Goal: Transaction & Acquisition: Purchase product/service

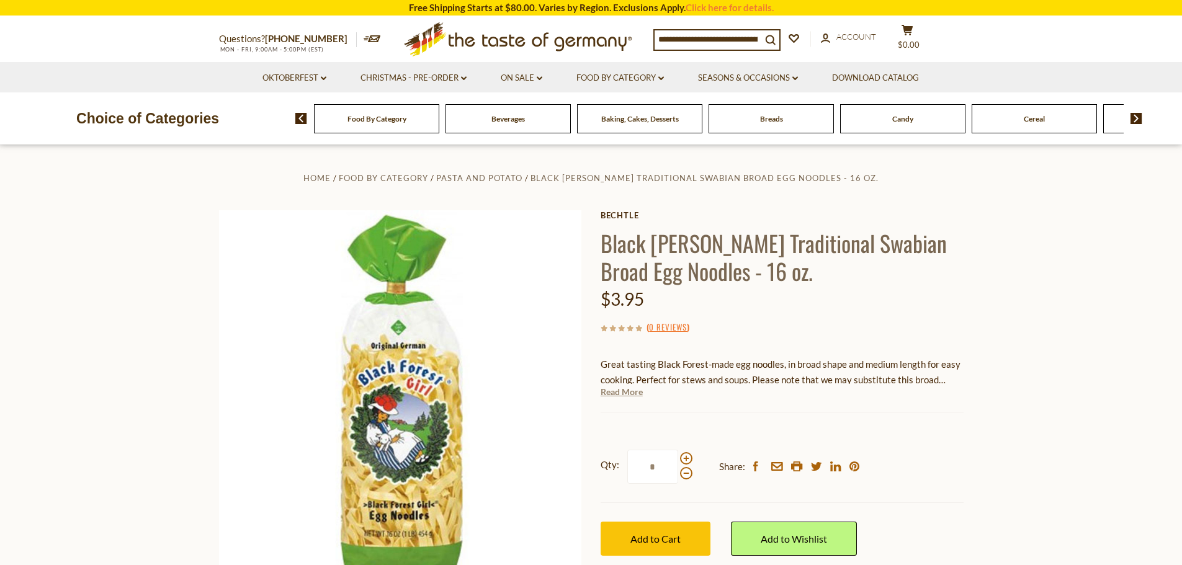
click at [621, 389] on link "Read More" at bounding box center [622, 392] width 42 height 12
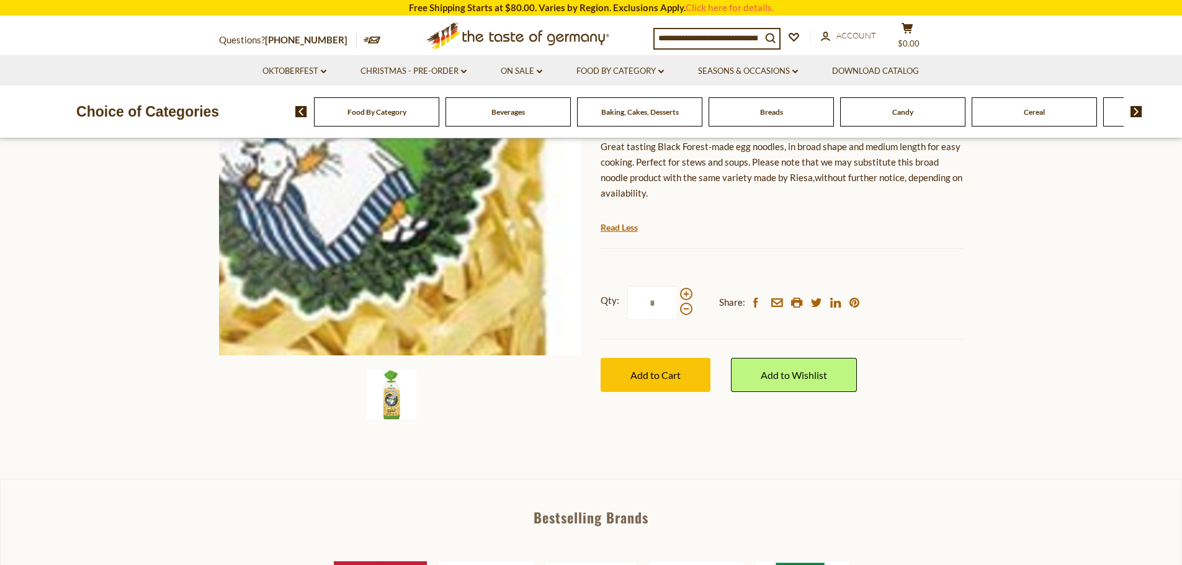
scroll to position [248, 0]
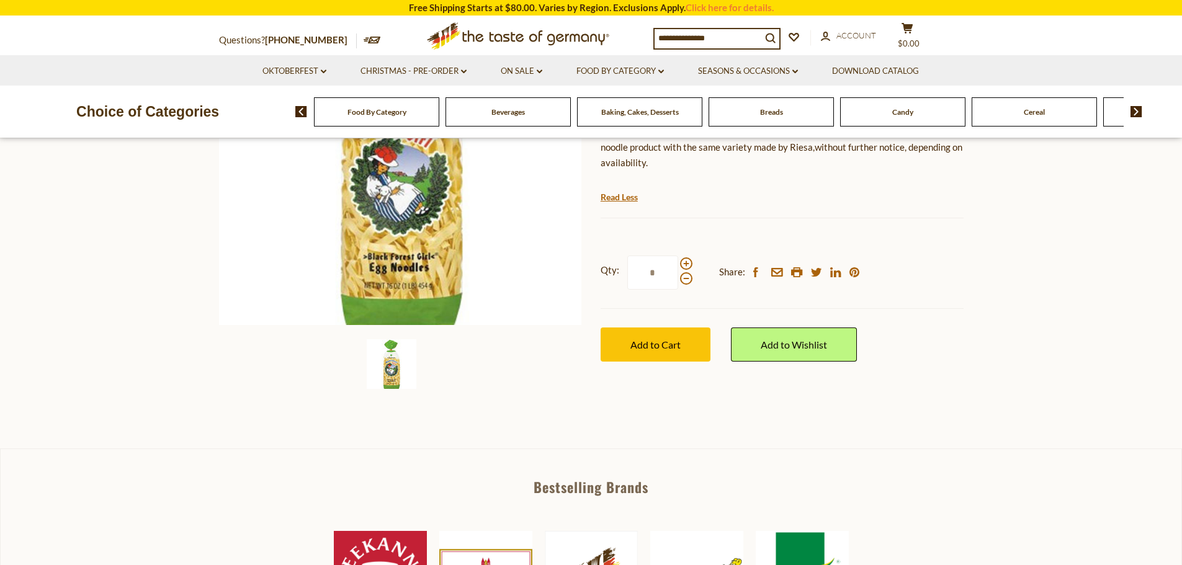
drag, startPoint x: 390, startPoint y: 370, endPoint x: 396, endPoint y: 367, distance: 6.7
click at [394, 369] on img at bounding box center [392, 364] width 50 height 50
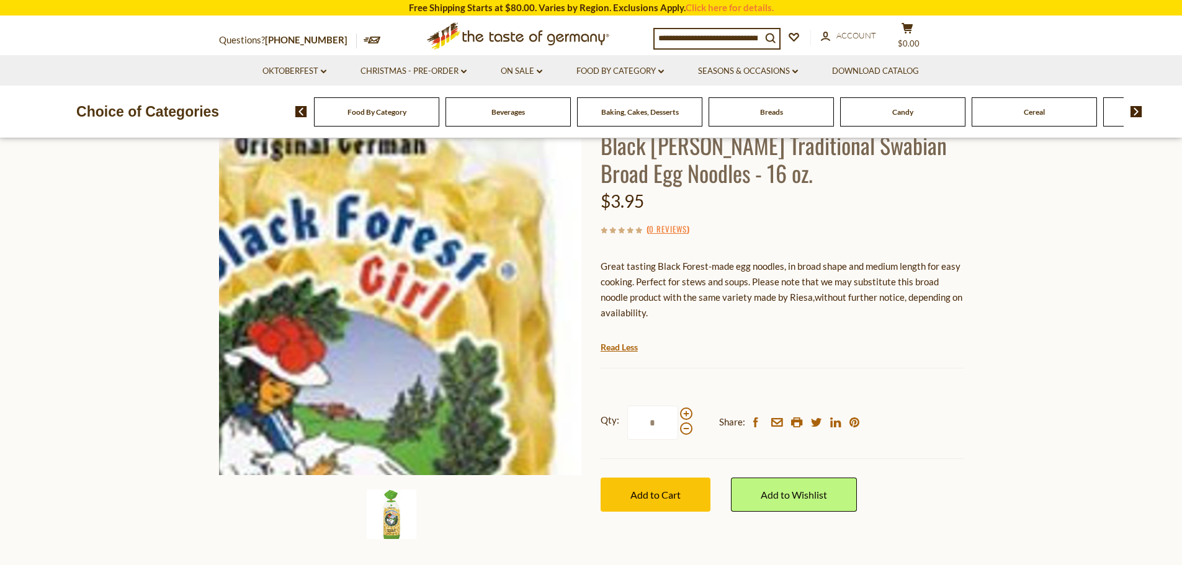
scroll to position [124, 0]
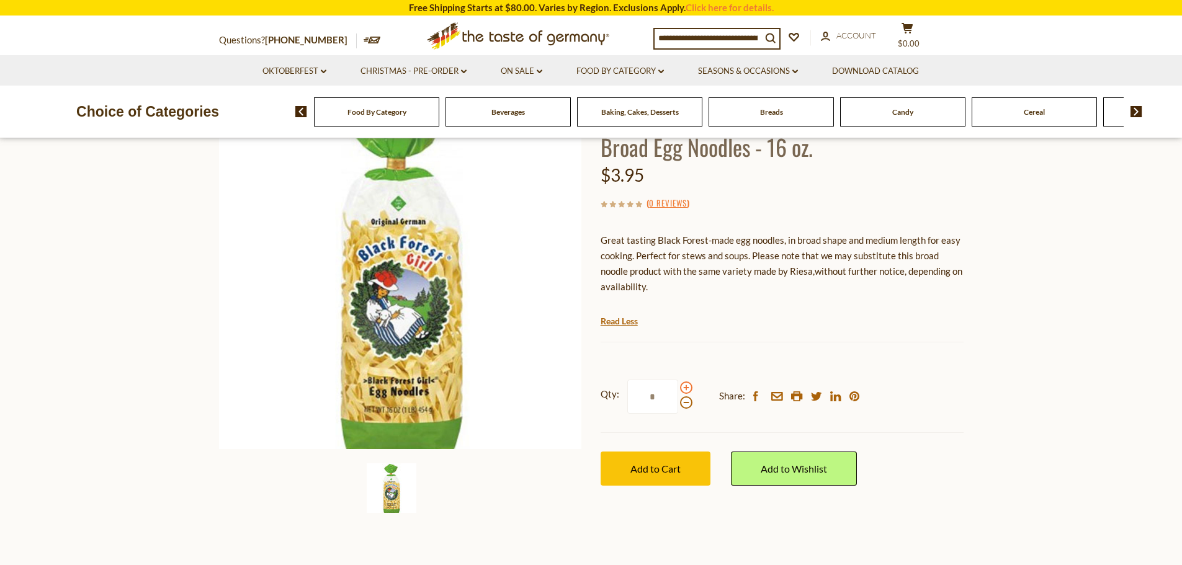
click at [687, 388] on span at bounding box center [686, 388] width 12 height 12
click at [678, 388] on input "*" at bounding box center [652, 397] width 51 height 34
type input "*"
click at [646, 470] on span "Add to Cart" at bounding box center [655, 469] width 50 height 12
click at [1135, 109] on img at bounding box center [1136, 111] width 12 height 11
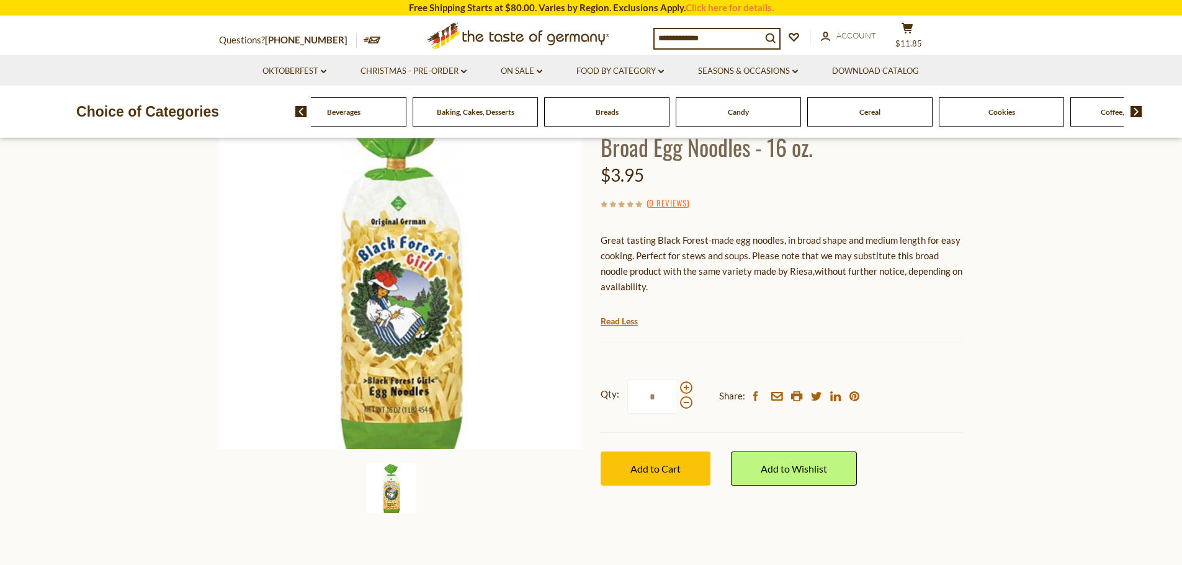
click at [1135, 109] on img at bounding box center [1136, 111] width 12 height 11
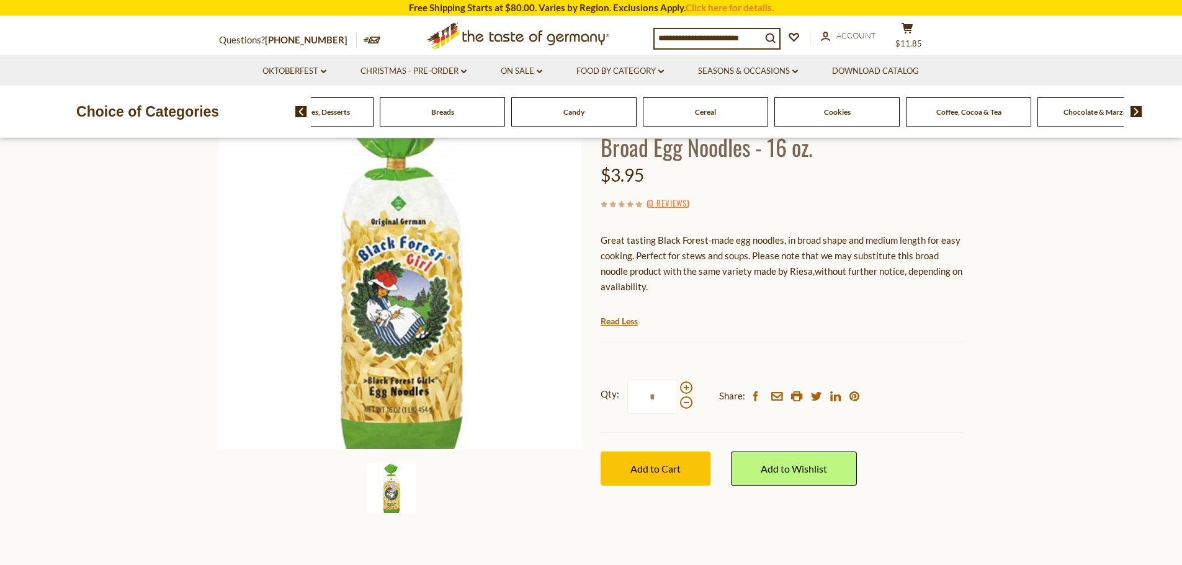
click at [1135, 109] on img at bounding box center [1136, 111] width 12 height 11
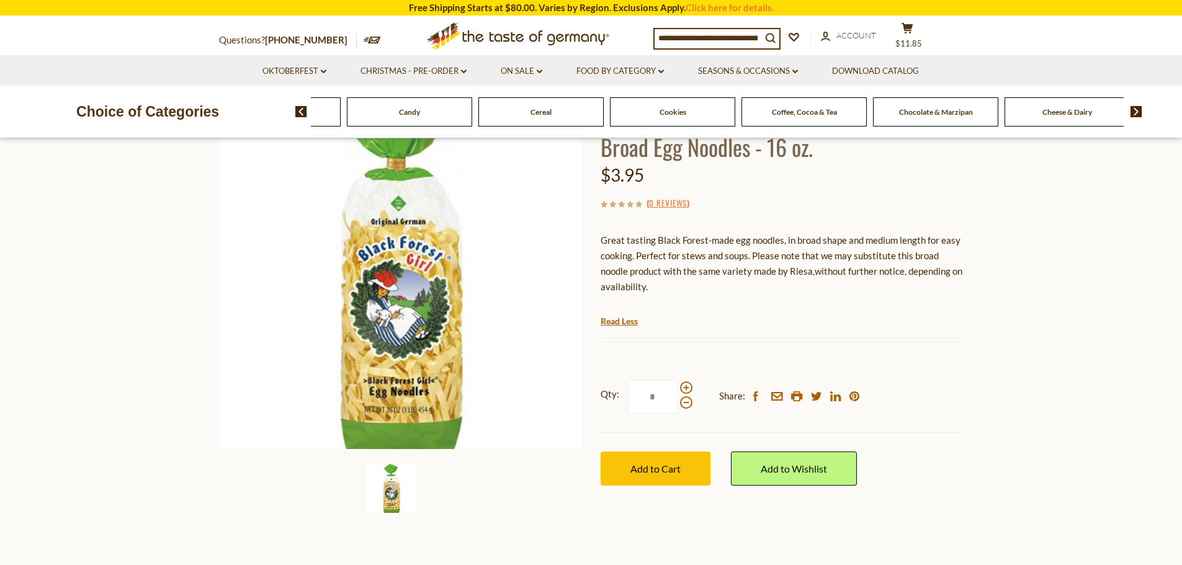
click at [1135, 109] on img at bounding box center [1136, 111] width 12 height 11
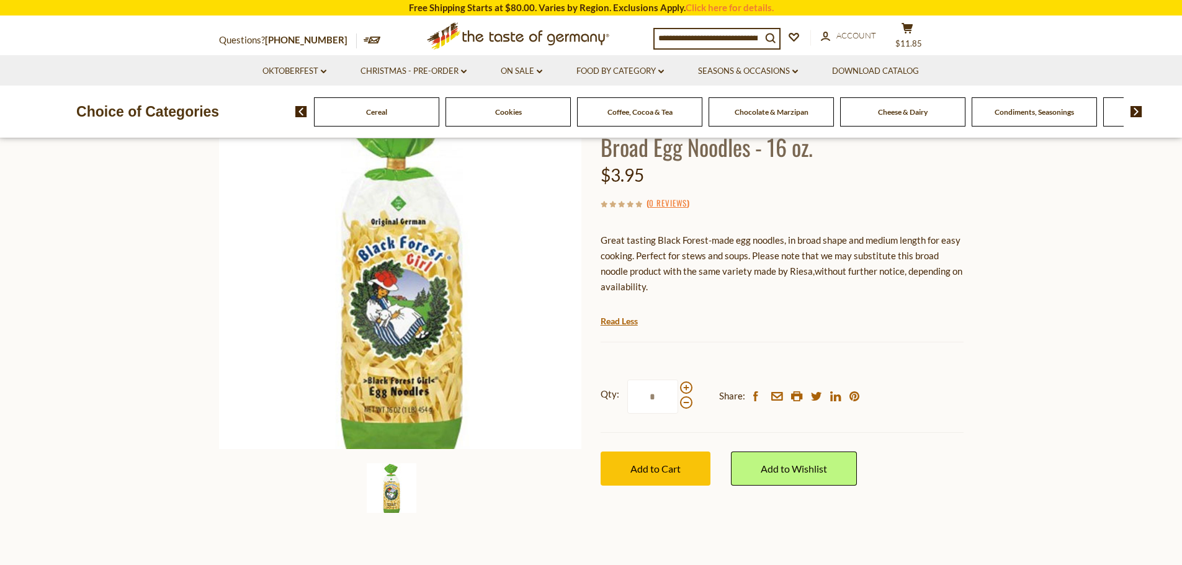
click at [1135, 109] on img at bounding box center [1136, 111] width 12 height 11
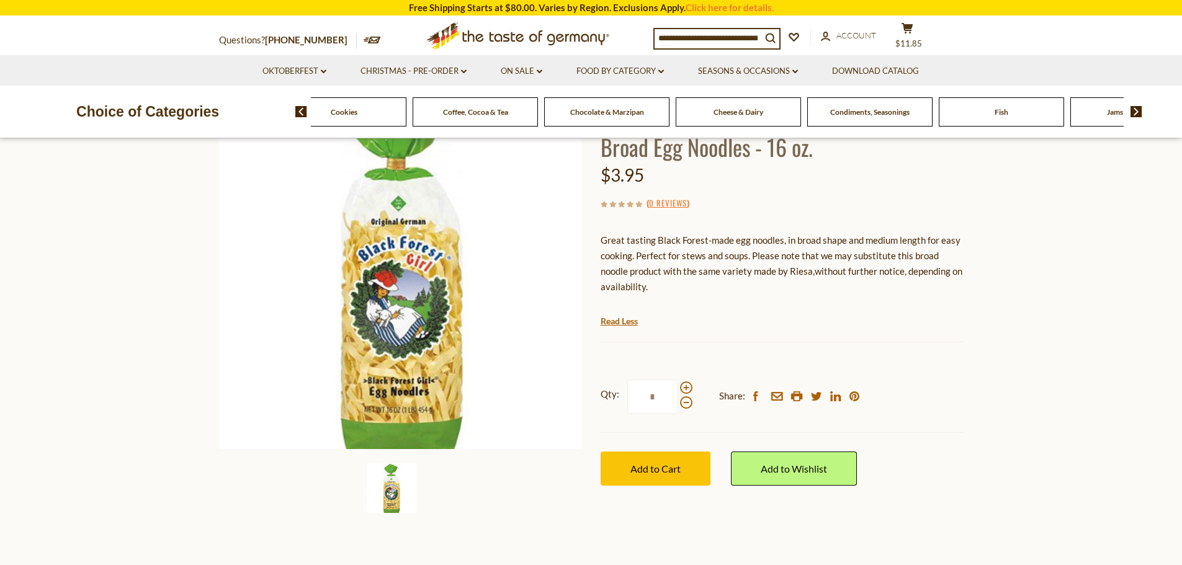
click at [1135, 109] on img at bounding box center [1136, 111] width 12 height 11
click at [1132, 109] on img at bounding box center [1136, 111] width 12 height 11
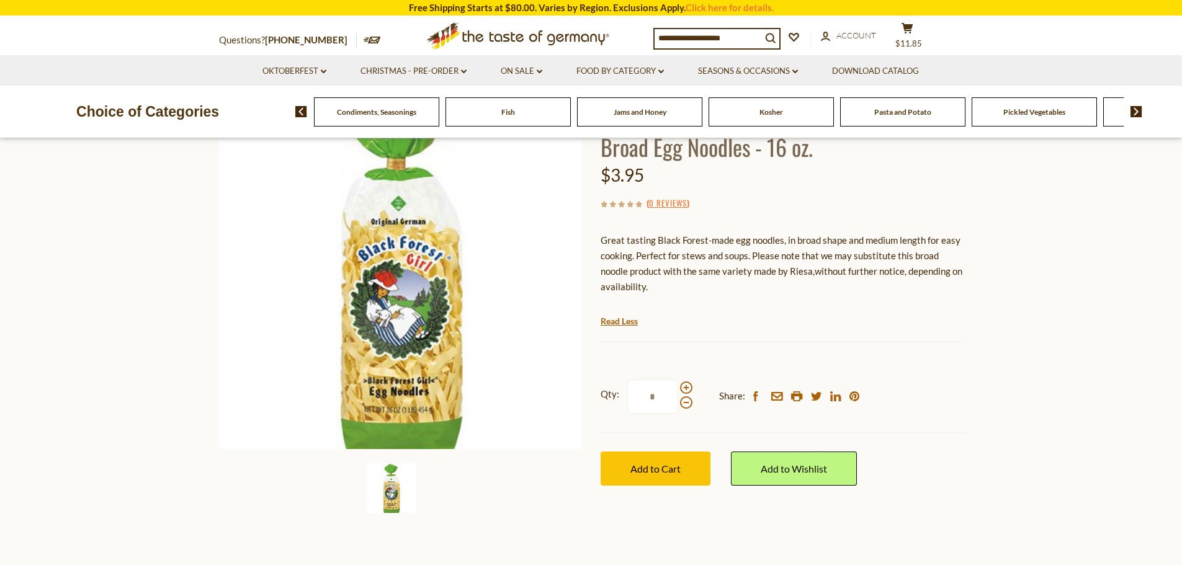
click at [1131, 110] on img at bounding box center [1136, 111] width 12 height 11
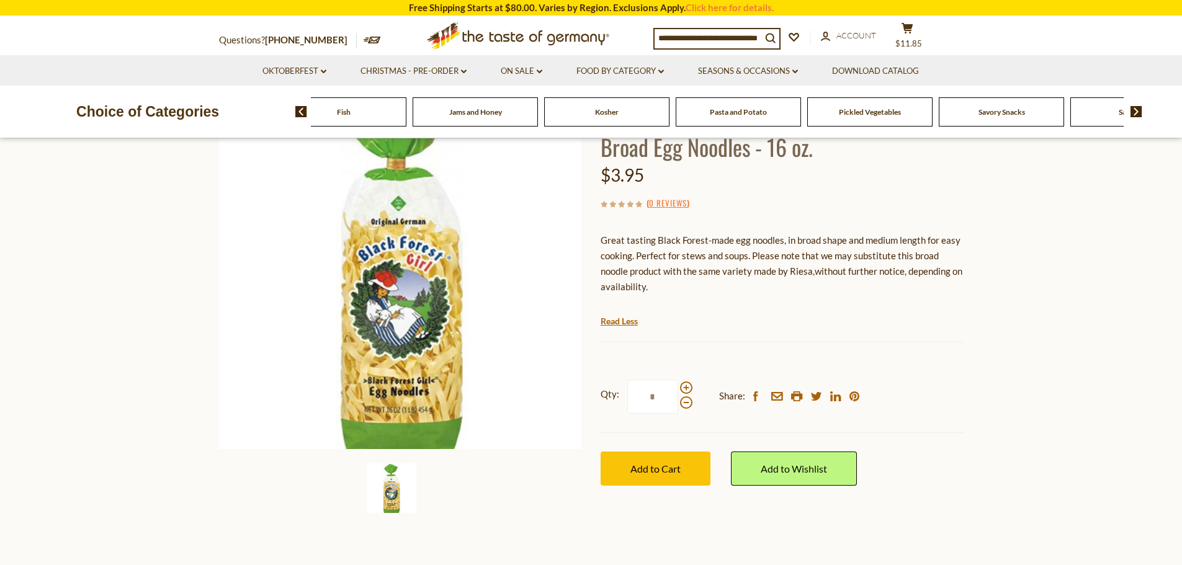
click at [1119, 110] on span "Sausages" at bounding box center [1133, 111] width 29 height 9
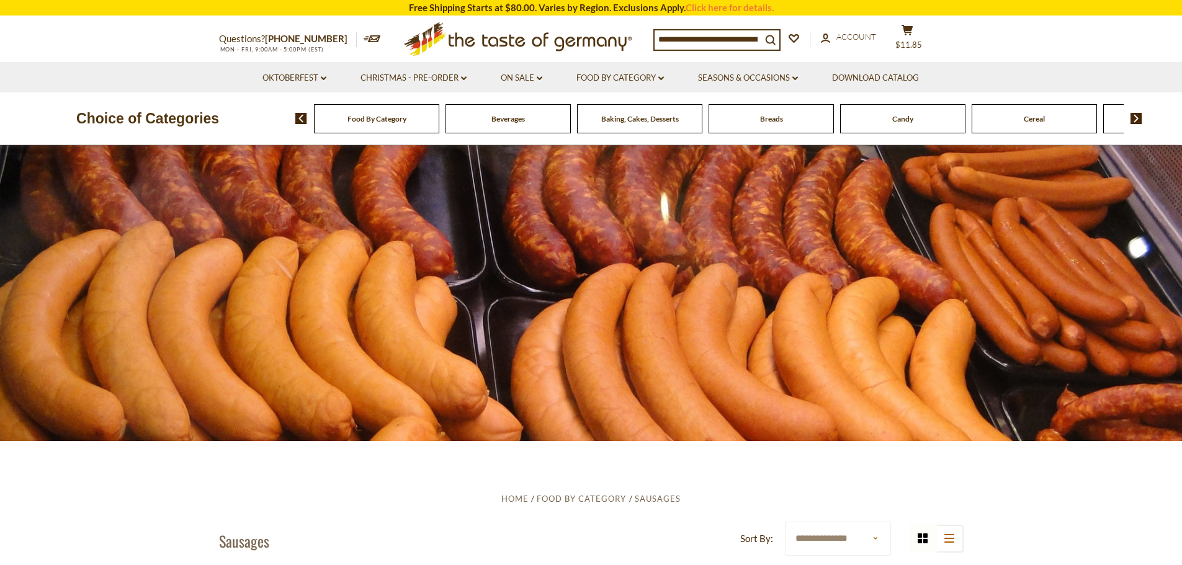
click at [370, 122] on span "Food By Category" at bounding box center [376, 118] width 59 height 9
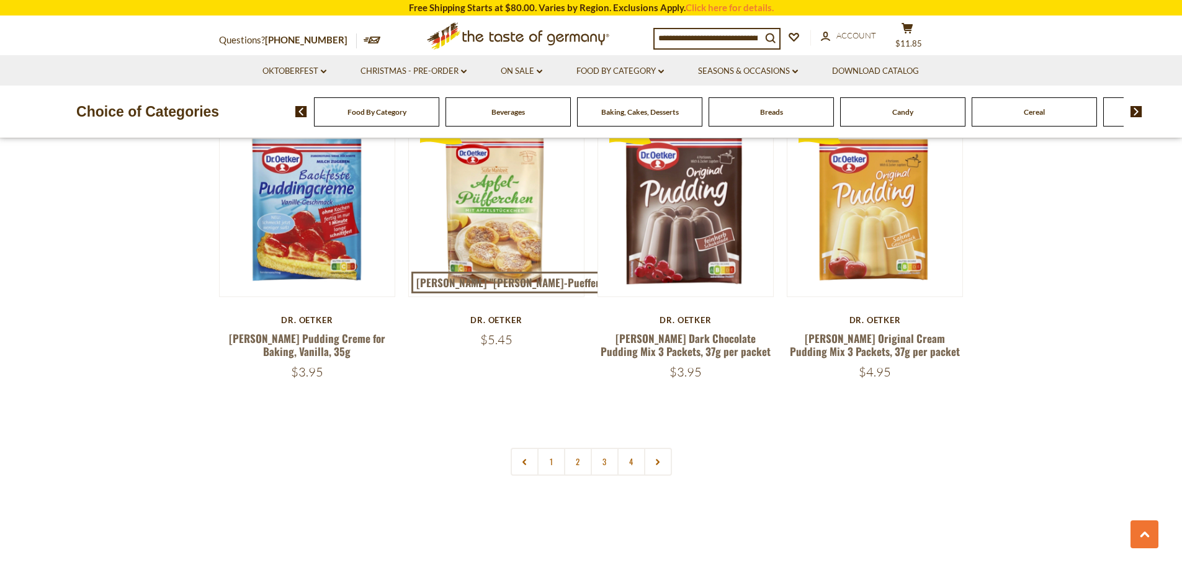
scroll to position [2606, 0]
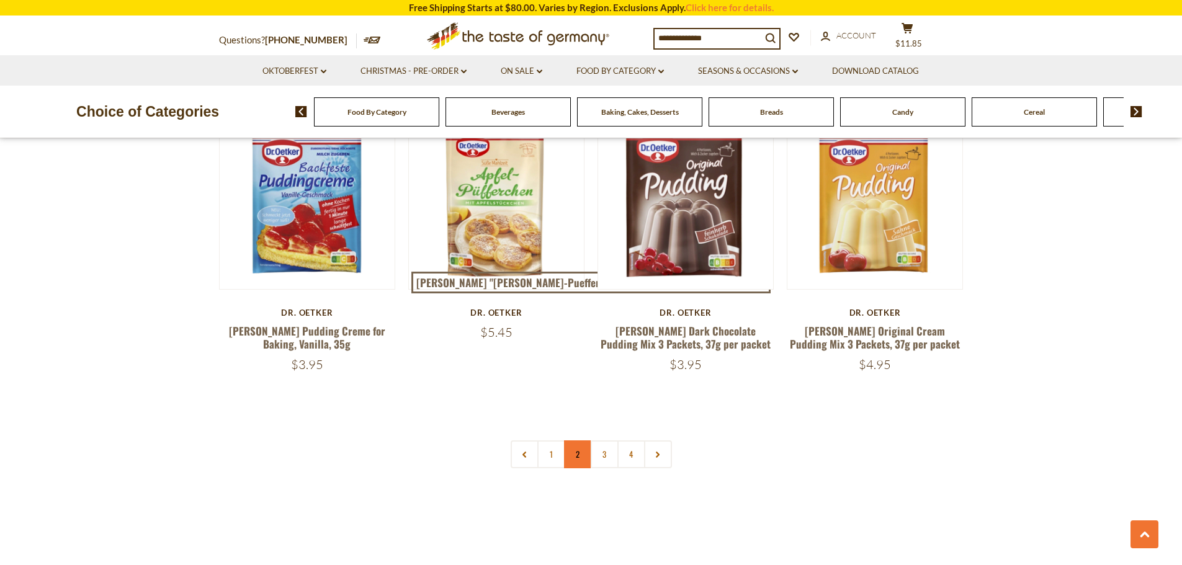
click at [573, 440] on link "2" at bounding box center [578, 454] width 28 height 28
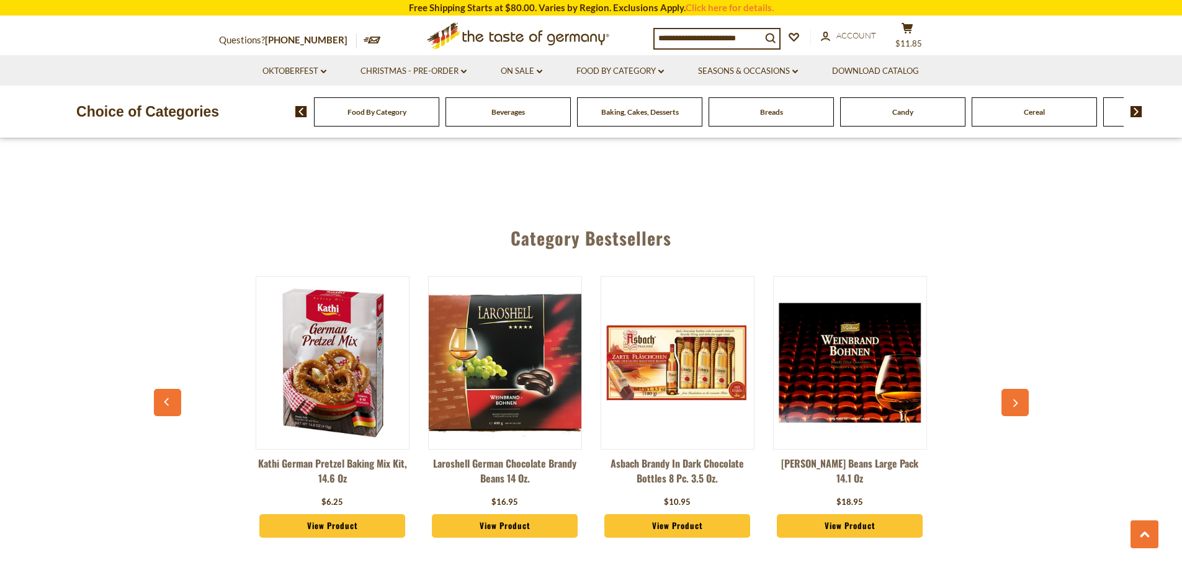
scroll to position [3018, 0]
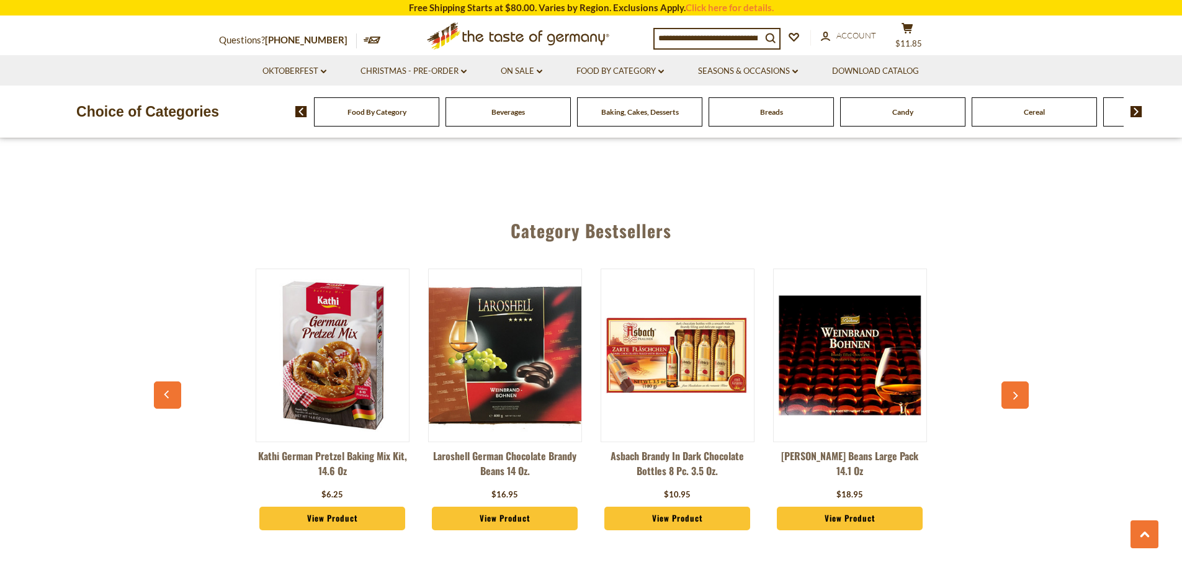
click at [1019, 382] on button "button" at bounding box center [1014, 395] width 27 height 27
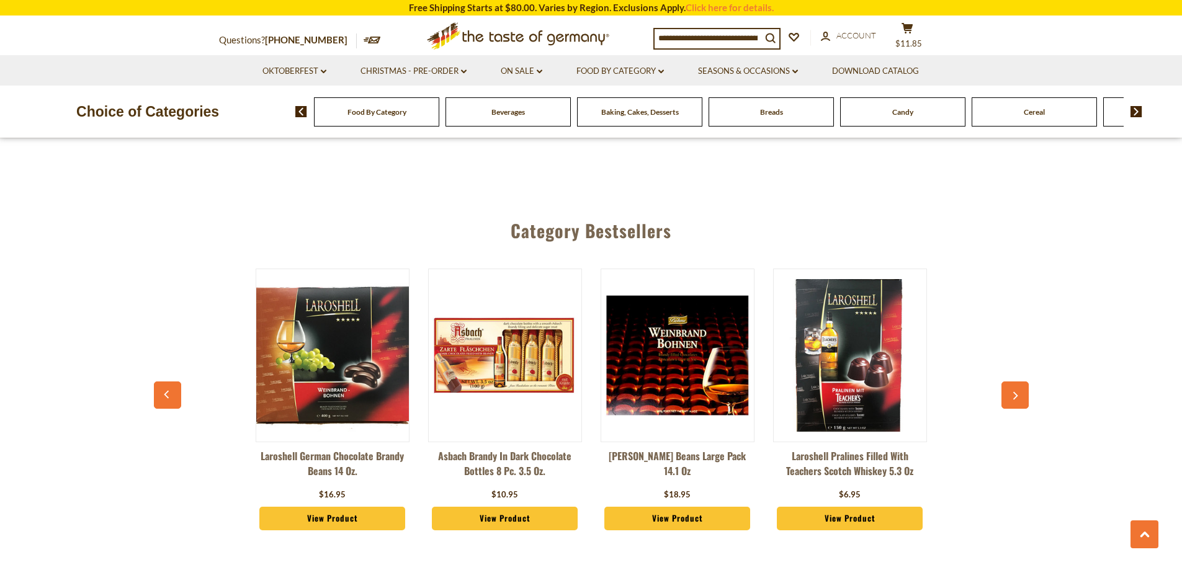
click at [1019, 382] on button "button" at bounding box center [1014, 395] width 27 height 27
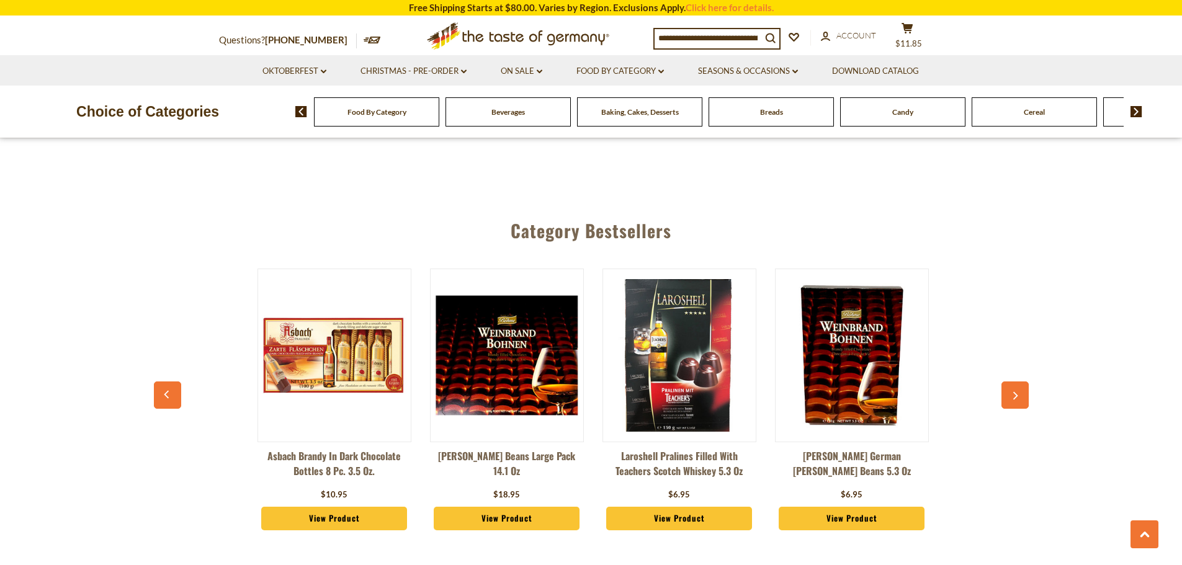
scroll to position [0, 345]
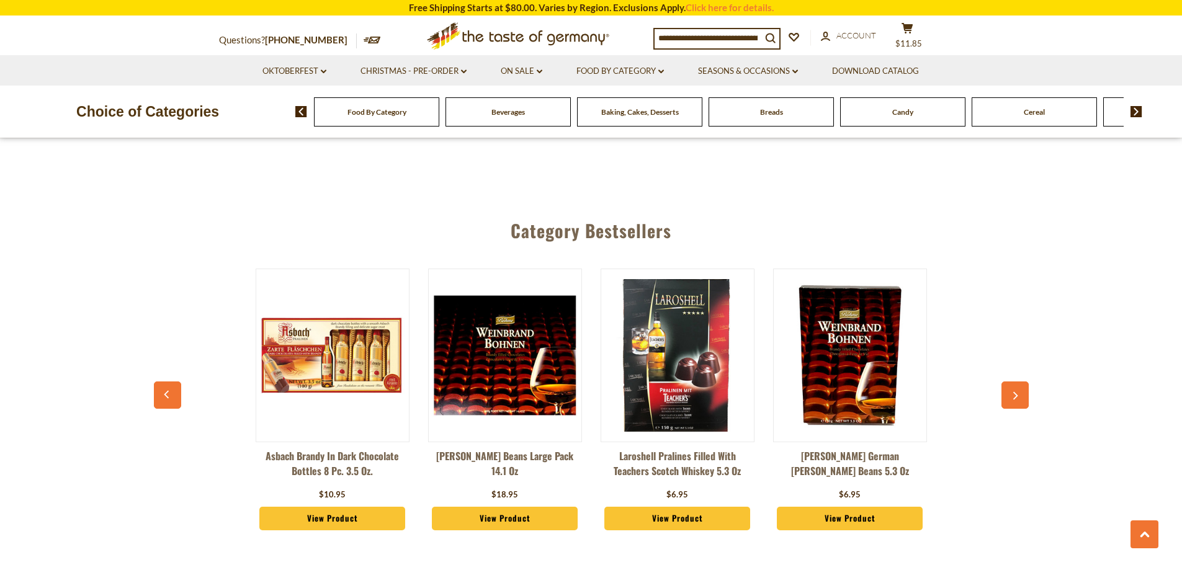
click at [1019, 382] on button "button" at bounding box center [1014, 395] width 27 height 27
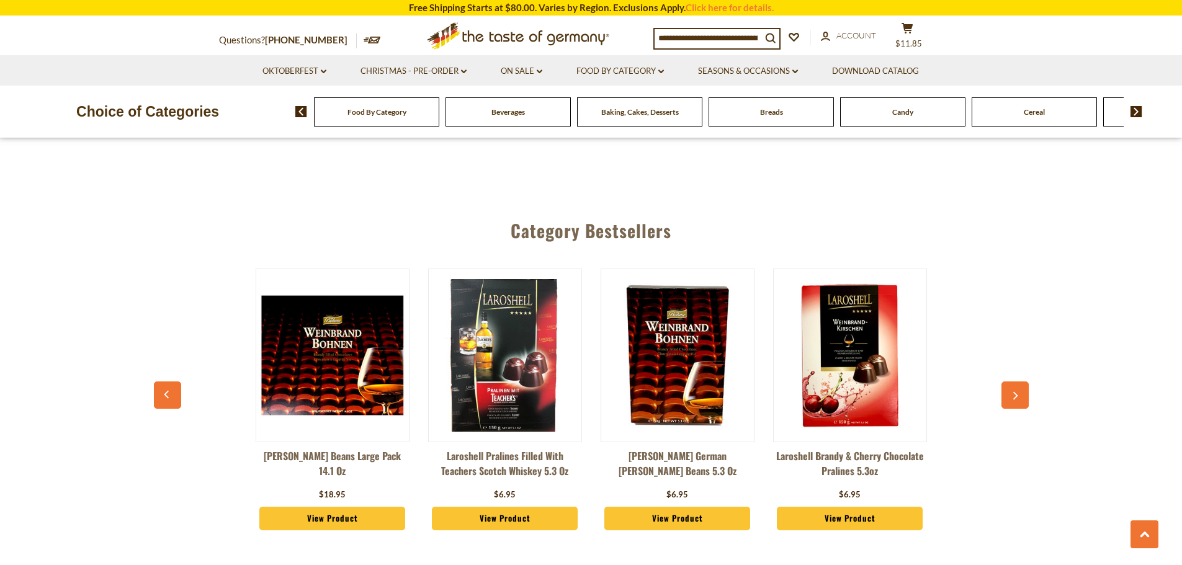
click at [1019, 382] on button "button" at bounding box center [1014, 395] width 27 height 27
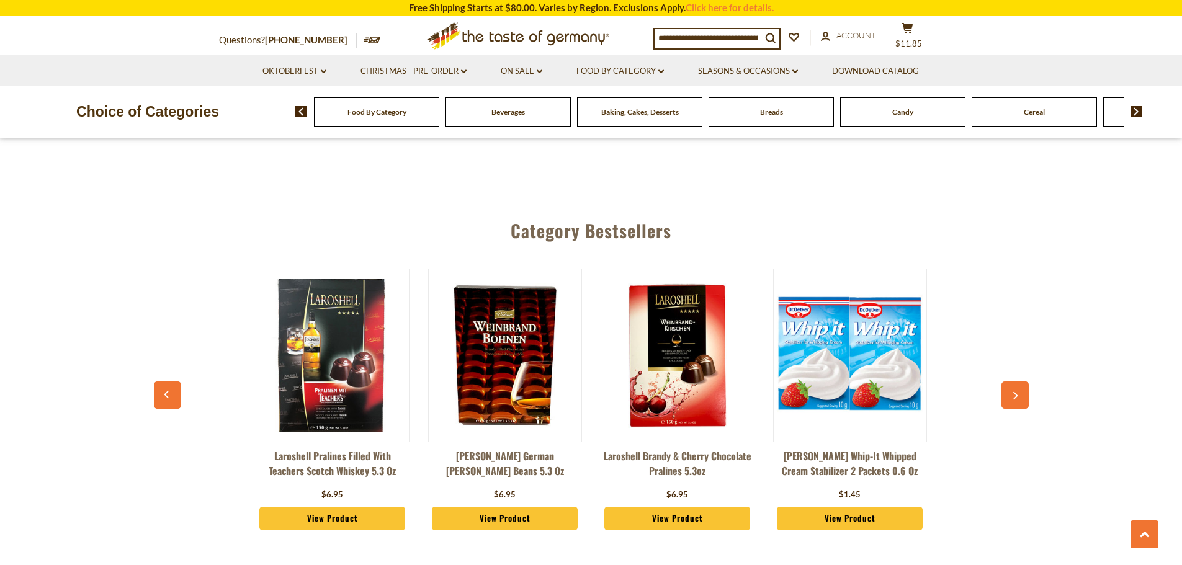
click at [1019, 382] on button "button" at bounding box center [1014, 395] width 27 height 27
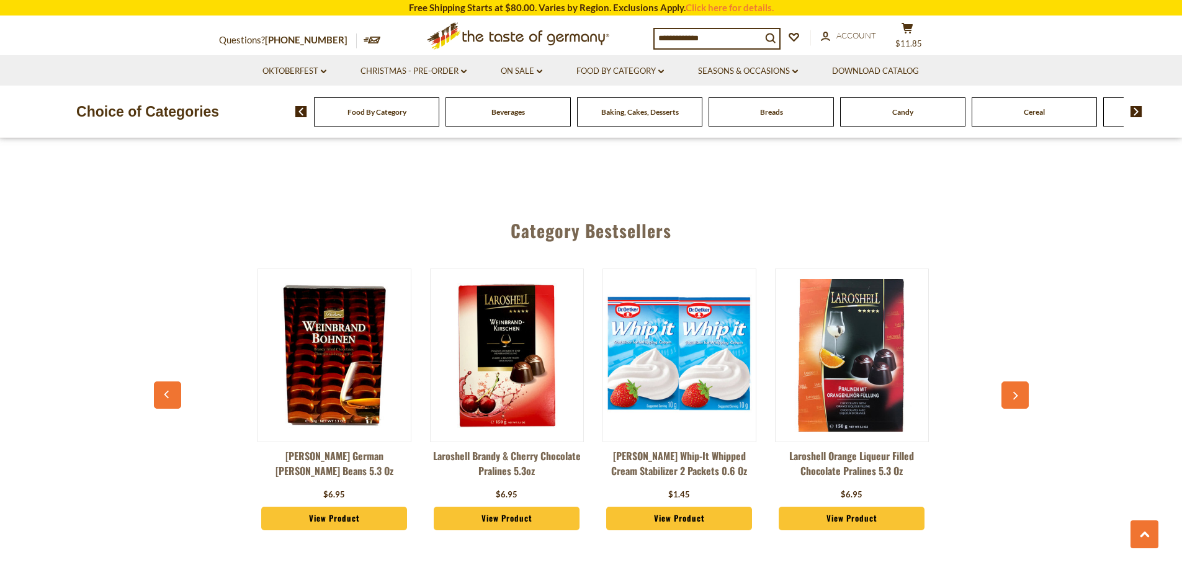
scroll to position [0, 862]
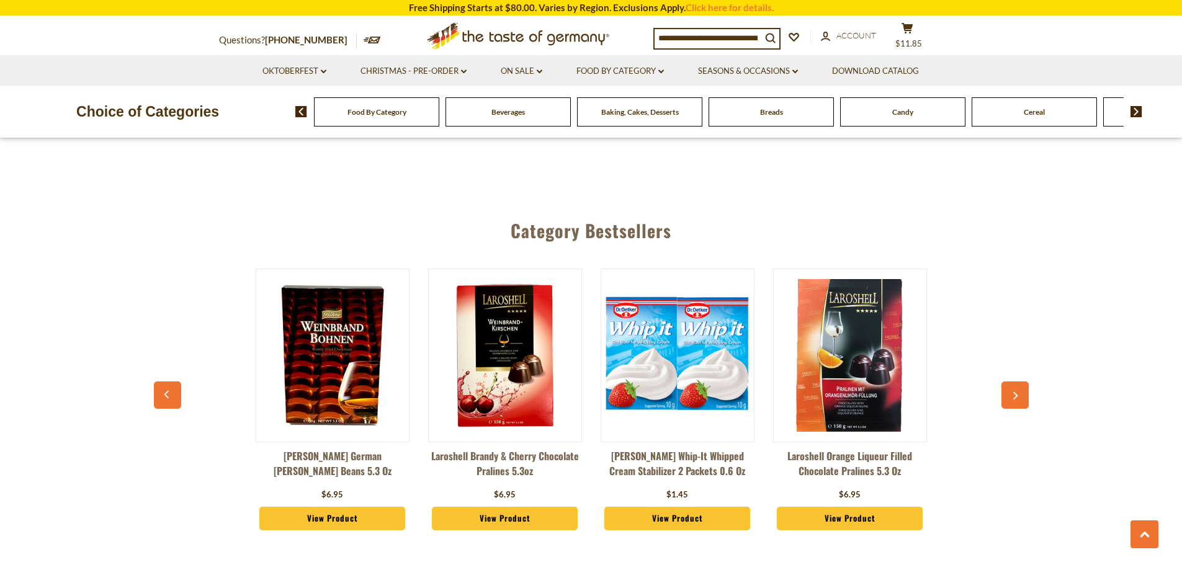
click at [1024, 382] on button "button" at bounding box center [1014, 395] width 27 height 27
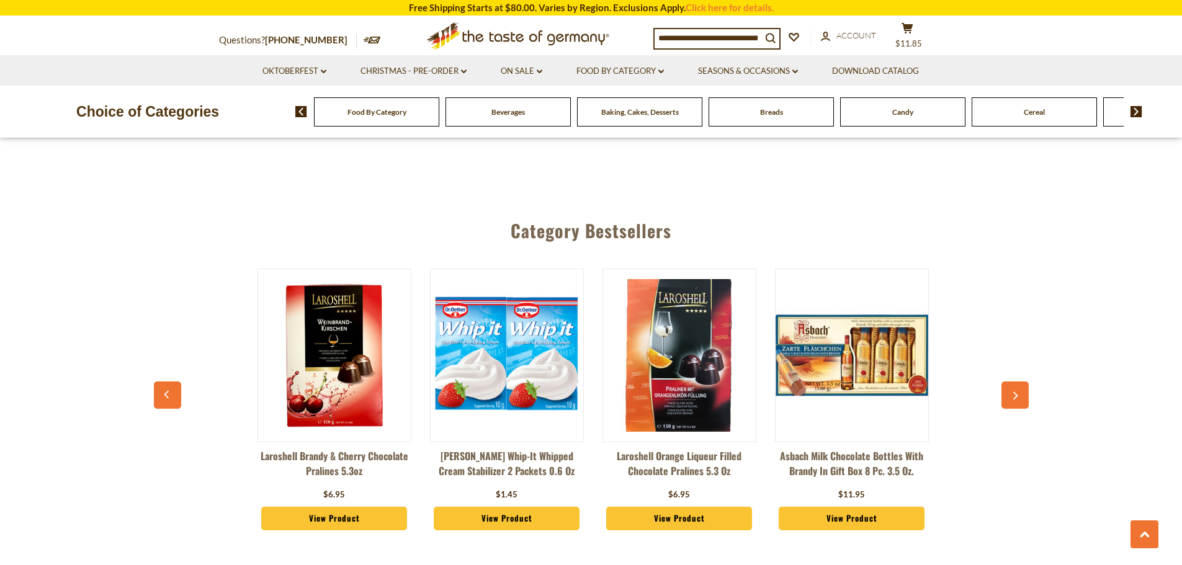
scroll to position [0, 1035]
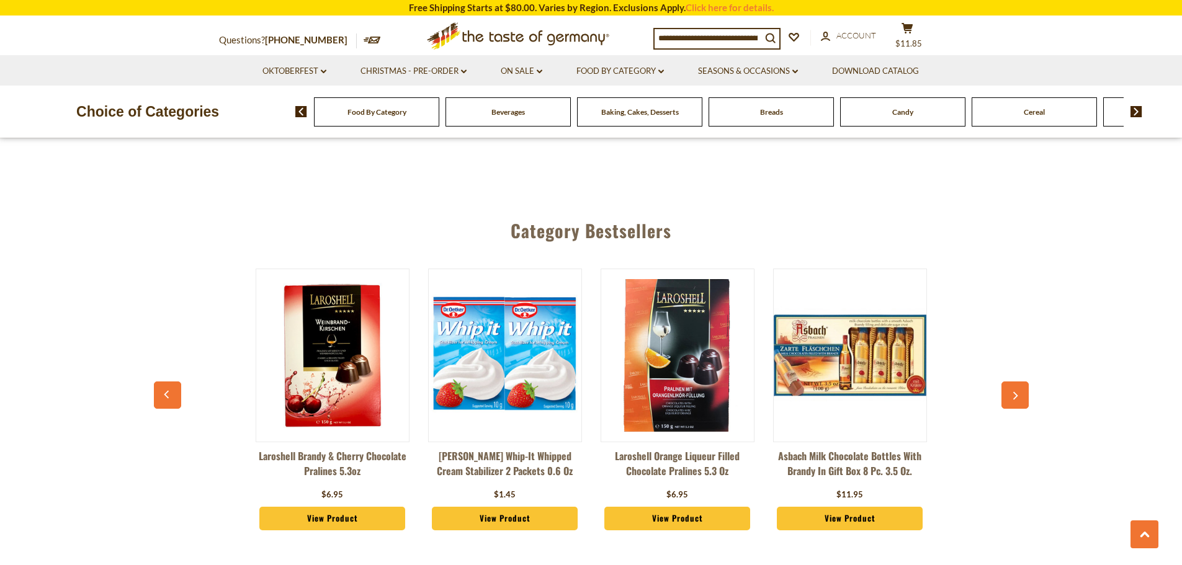
click at [1005, 382] on button "button" at bounding box center [1014, 395] width 27 height 27
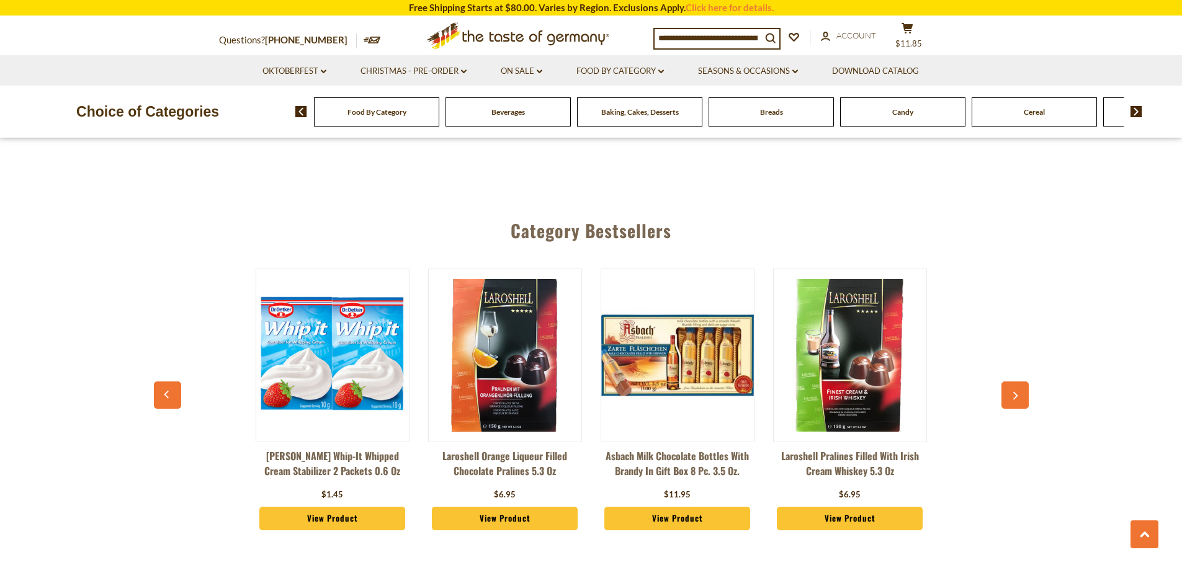
click at [1005, 382] on button "button" at bounding box center [1014, 395] width 27 height 27
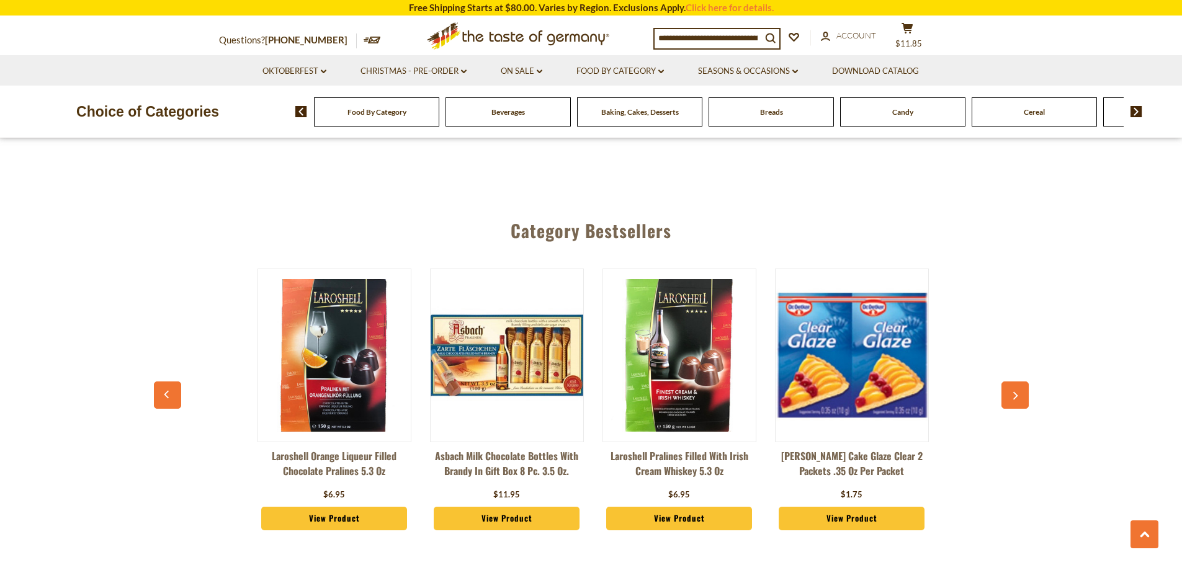
scroll to position [0, 1380]
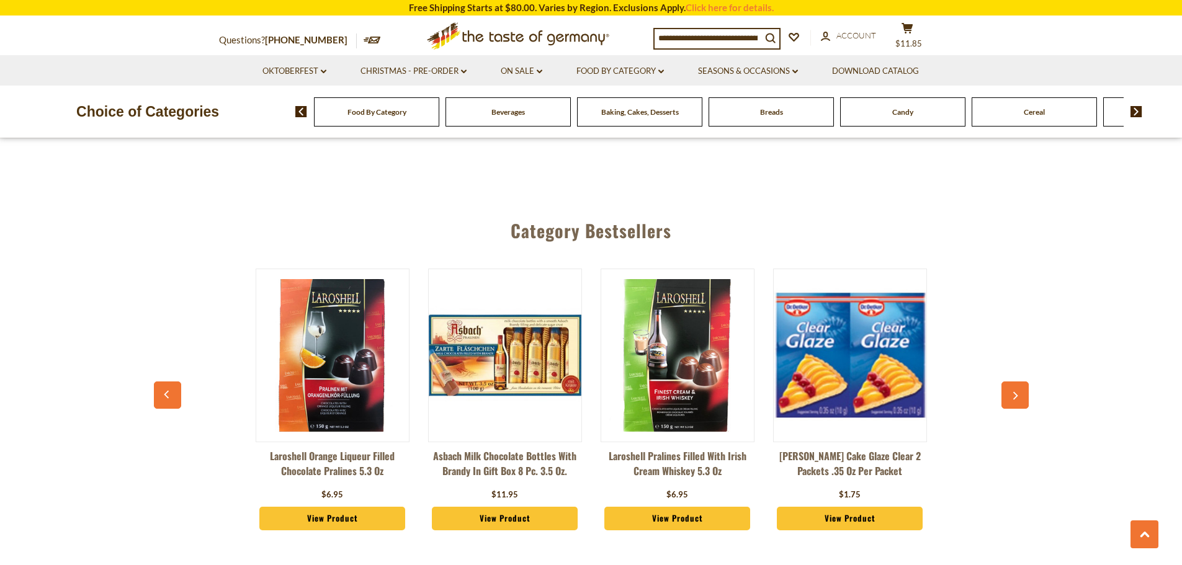
click at [992, 341] on div "Kathi German Pretzel Baking Mix Kit, 14.6 oz $6.25 View Product Laroshell Germa…" at bounding box center [591, 406] width 862 height 306
click at [1012, 392] on icon "button" at bounding box center [1015, 396] width 8 height 9
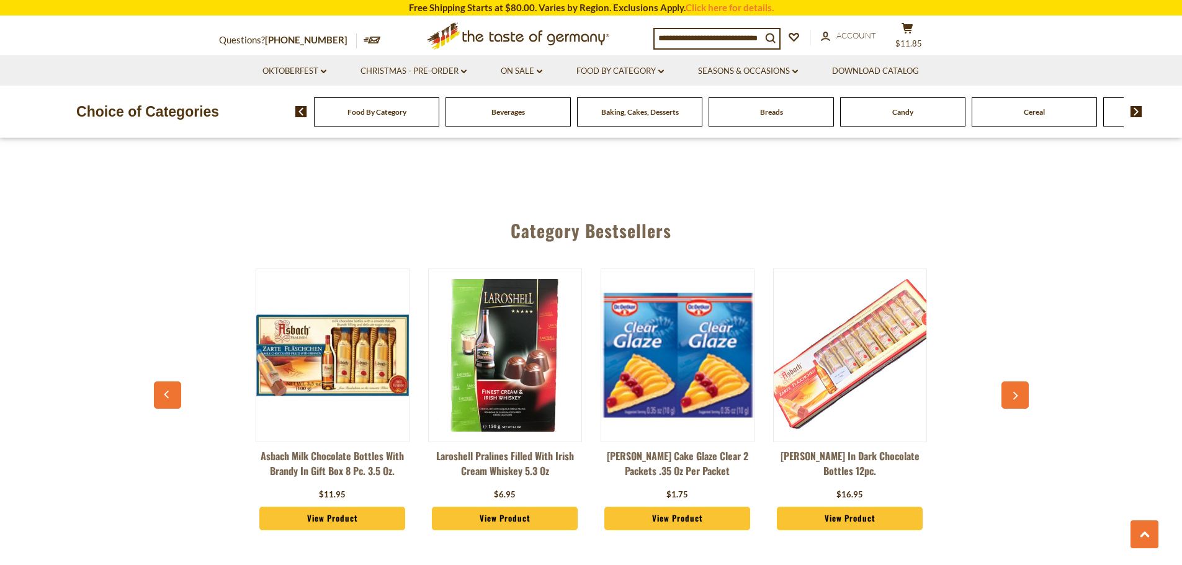
click at [1012, 392] on icon "button" at bounding box center [1015, 396] width 8 height 9
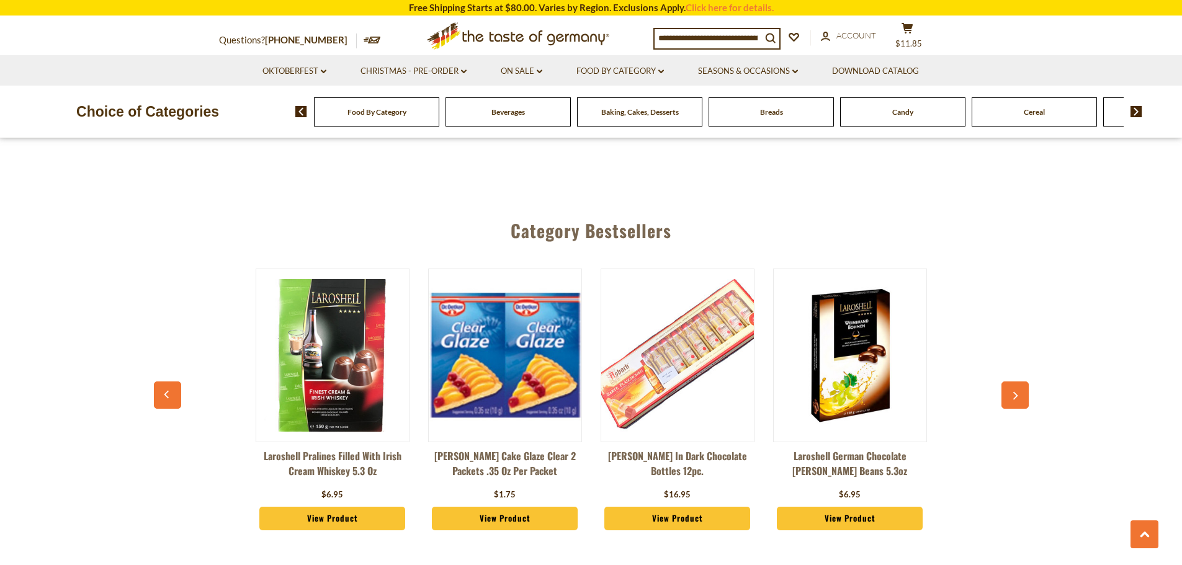
click at [1012, 392] on icon "button" at bounding box center [1015, 396] width 8 height 9
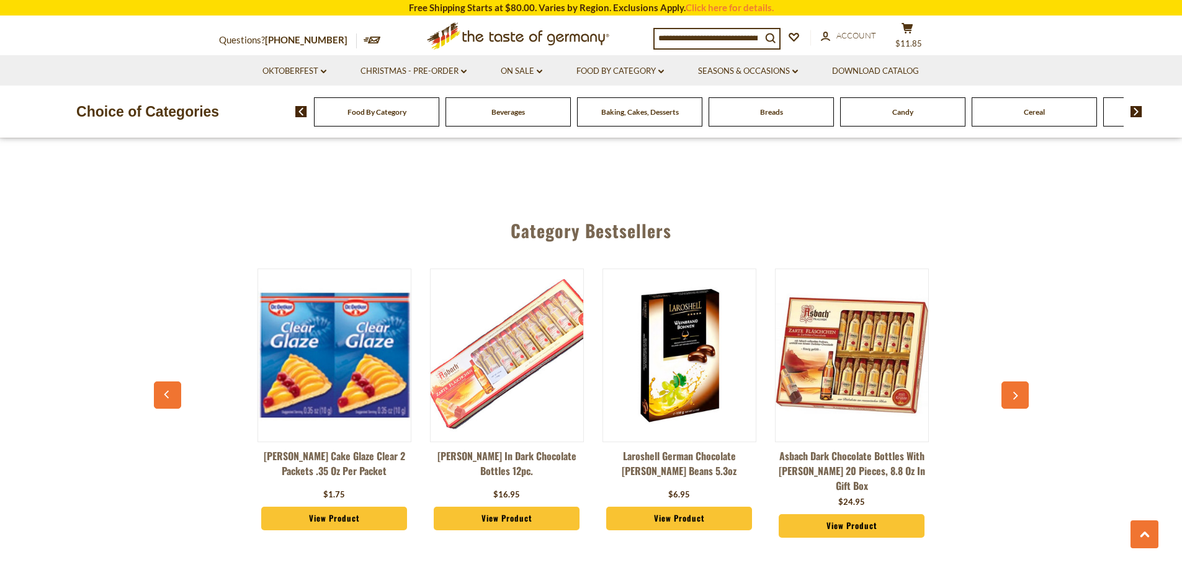
scroll to position [0, 1897]
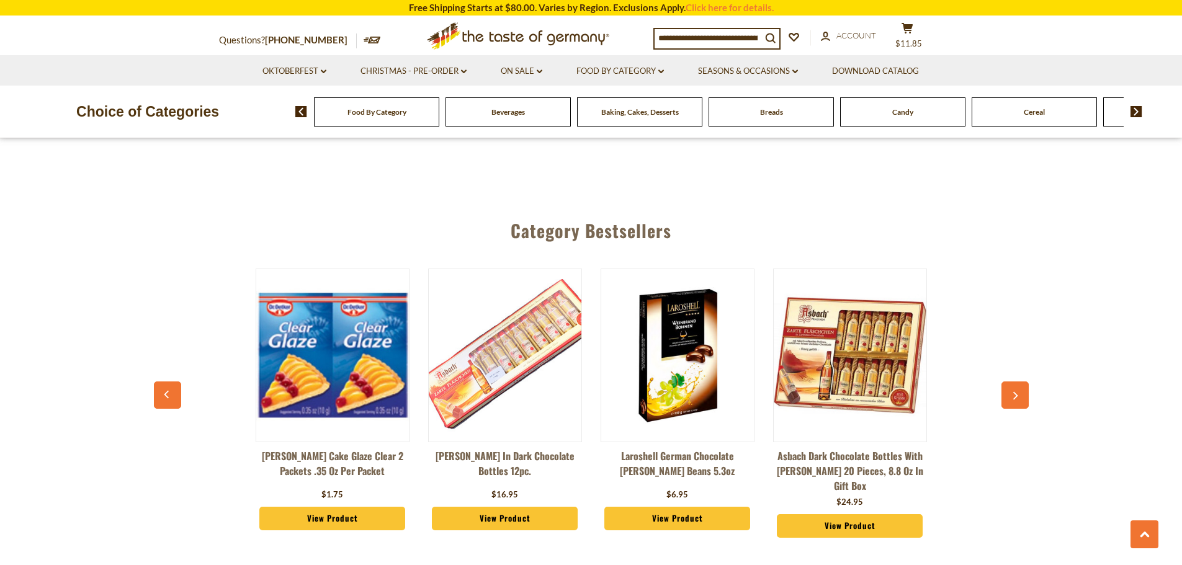
click at [1009, 382] on button "button" at bounding box center [1014, 395] width 27 height 27
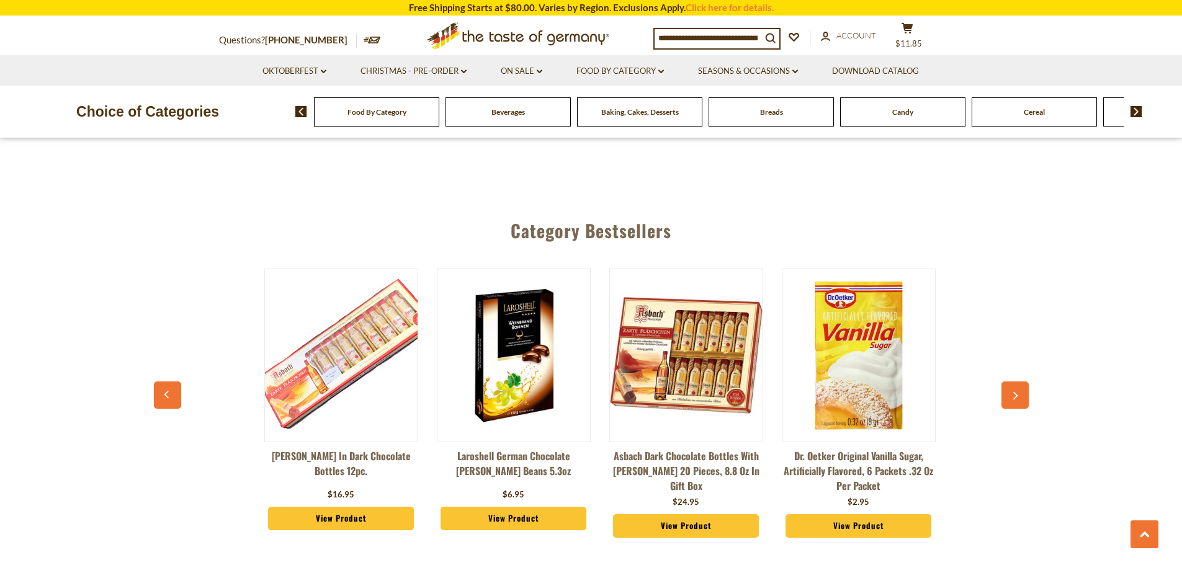
scroll to position [0, 2070]
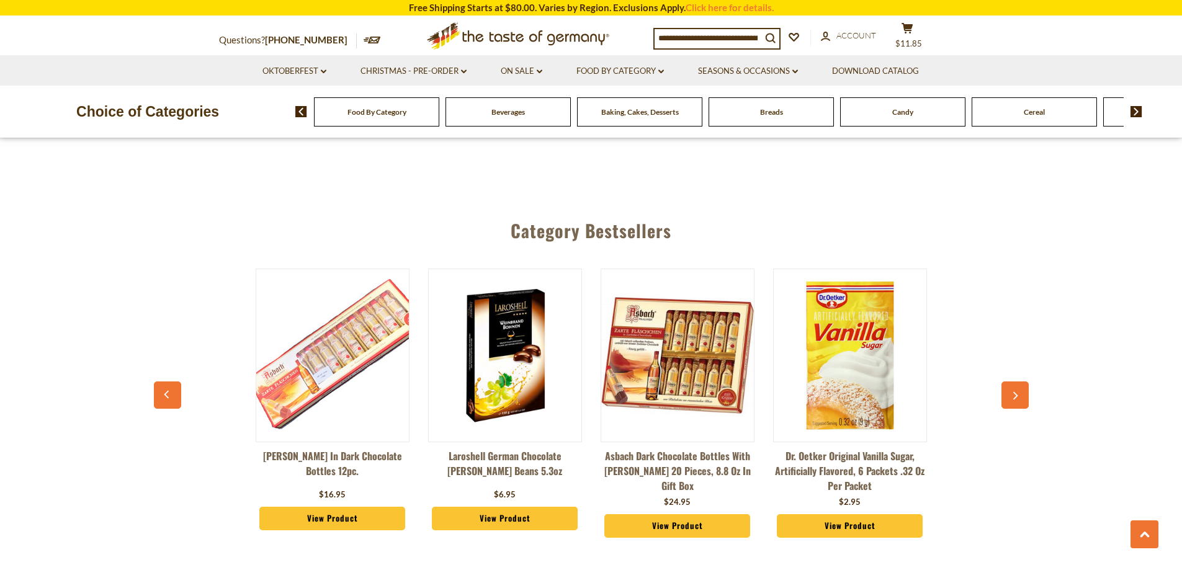
click at [1008, 382] on button "button" at bounding box center [1014, 395] width 27 height 27
click at [1011, 392] on icon "button" at bounding box center [1015, 396] width 8 height 9
click at [1013, 392] on icon "button" at bounding box center [1015, 396] width 8 height 9
click at [1008, 382] on button "button" at bounding box center [1014, 395] width 27 height 27
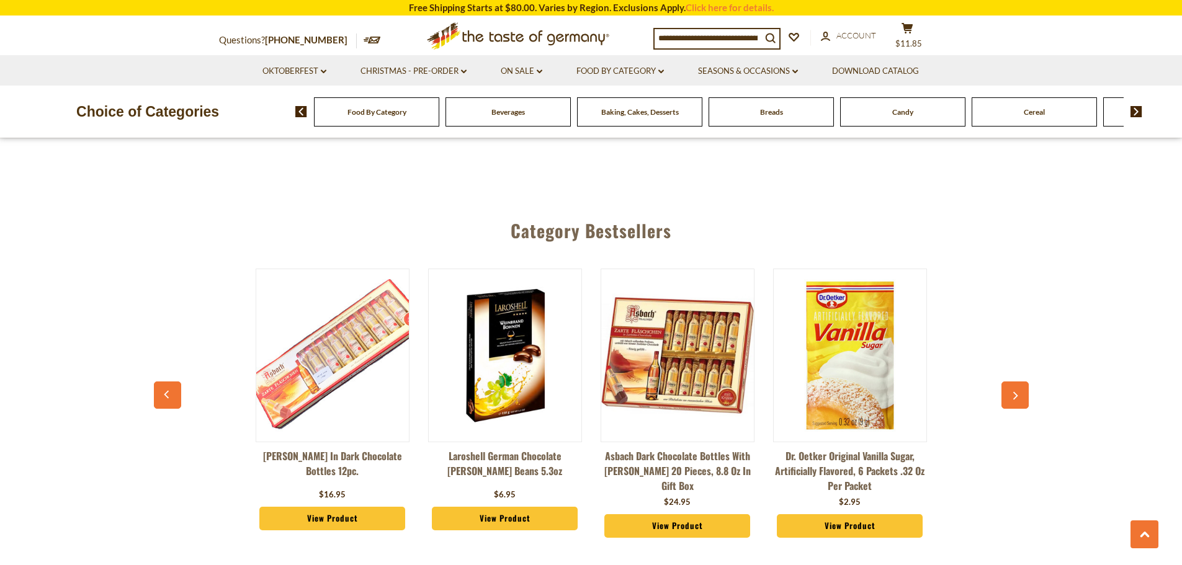
click at [1008, 382] on button "button" at bounding box center [1014, 395] width 27 height 27
drag, startPoint x: 1007, startPoint y: 331, endPoint x: 1001, endPoint y: 334, distance: 6.4
click at [1003, 382] on button "button" at bounding box center [1014, 395] width 27 height 27
drag, startPoint x: 987, startPoint y: 339, endPoint x: 981, endPoint y: 341, distance: 6.3
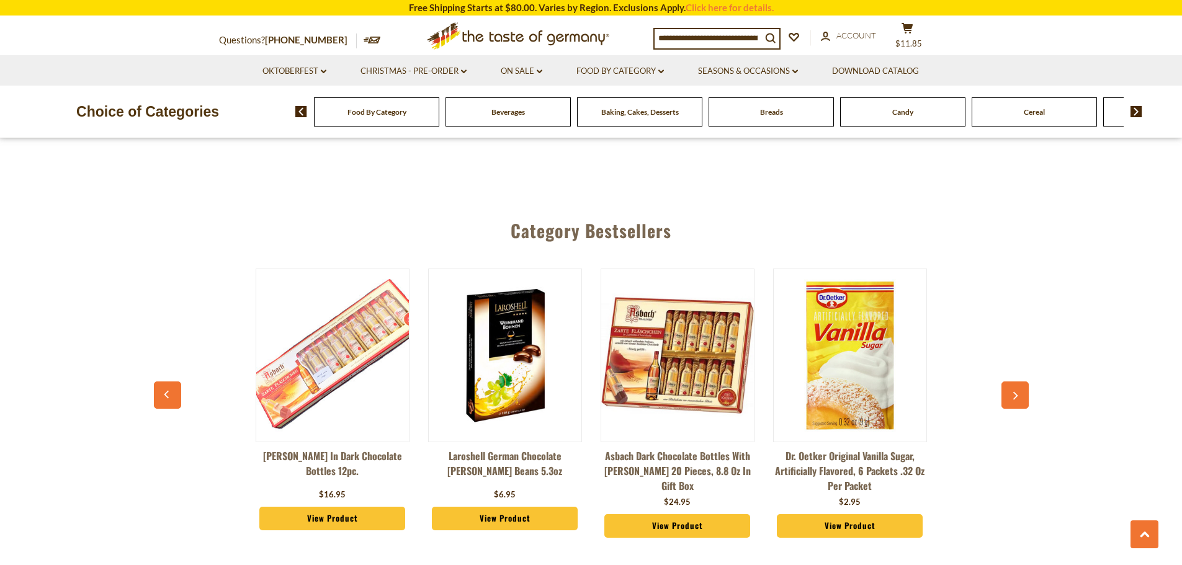
click at [986, 339] on div "Kathi German Pretzel Baking Mix Kit, 14.6 oz $6.25 View Product Laroshell Germa…" at bounding box center [591, 406] width 862 height 306
click at [1136, 106] on img at bounding box center [1136, 111] width 12 height 11
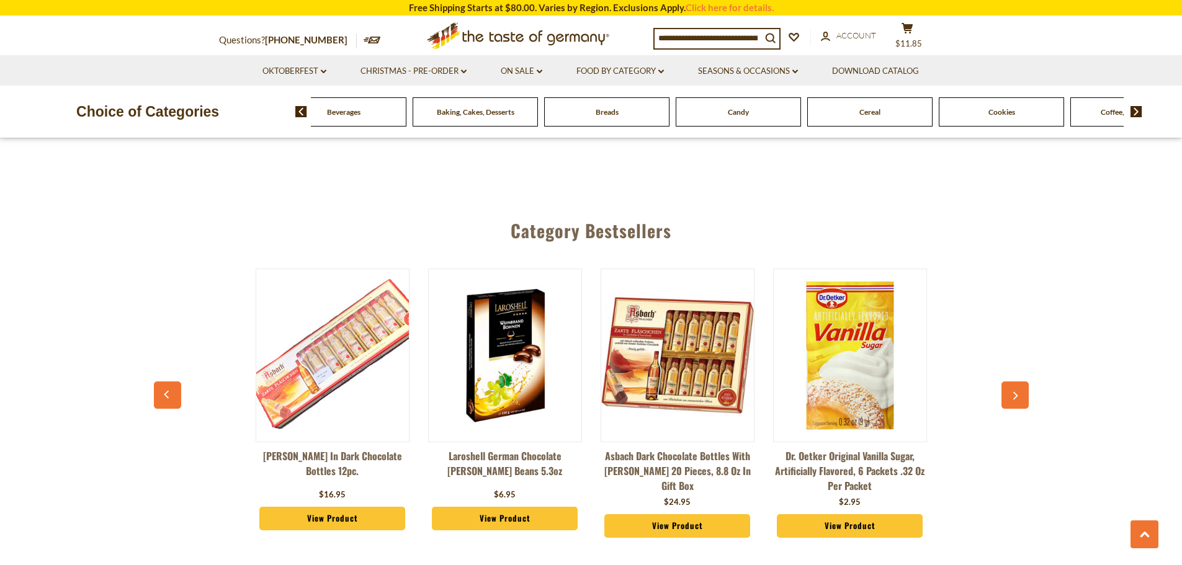
click at [275, 117] on div "Cookies" at bounding box center [212, 111] width 125 height 29
click at [994, 114] on span "Cookies" at bounding box center [1001, 111] width 27 height 9
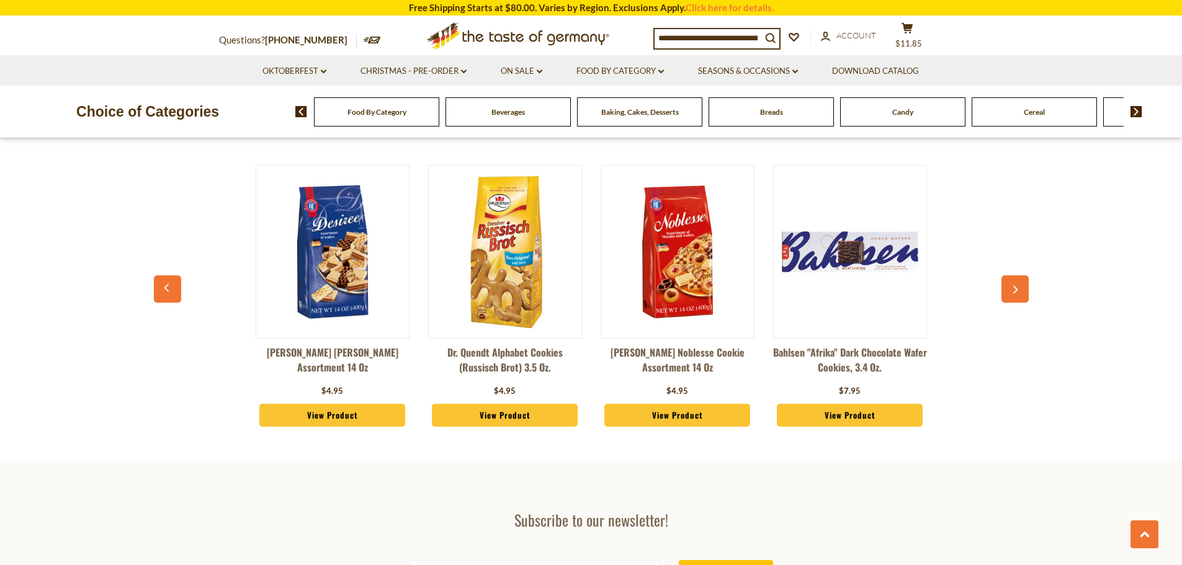
scroll to position [3350, 0]
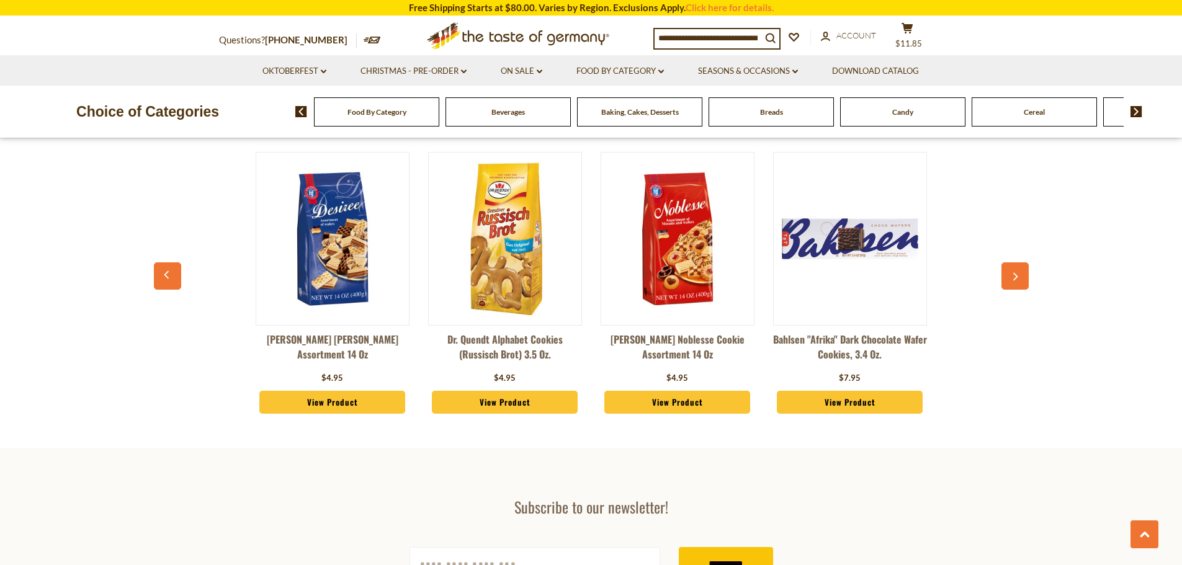
click at [357, 400] on link "View Product" at bounding box center [332, 403] width 146 height 24
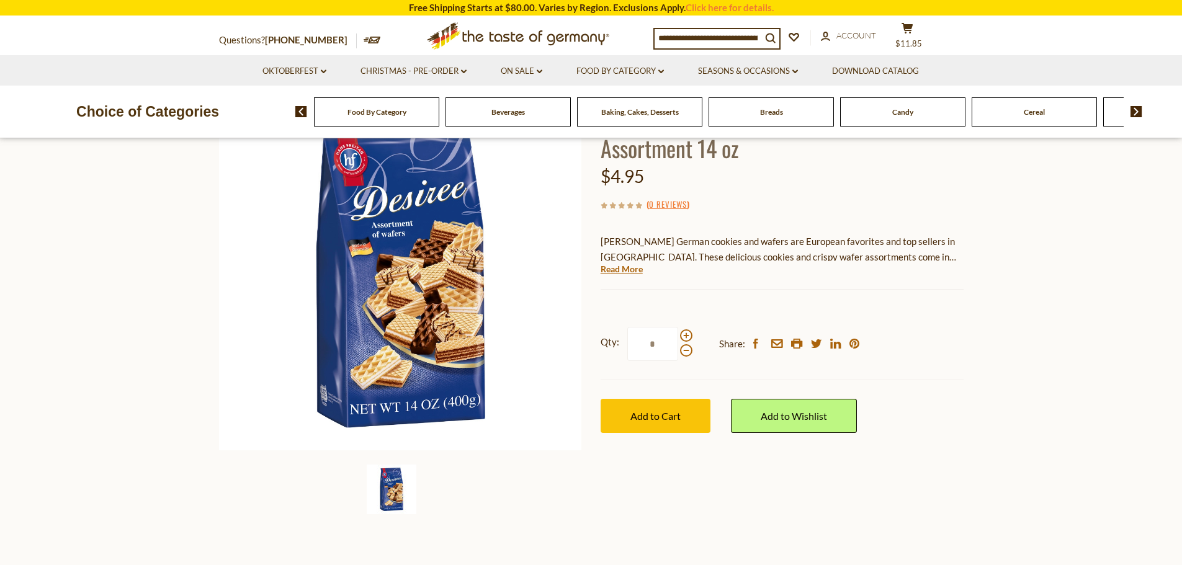
scroll to position [124, 0]
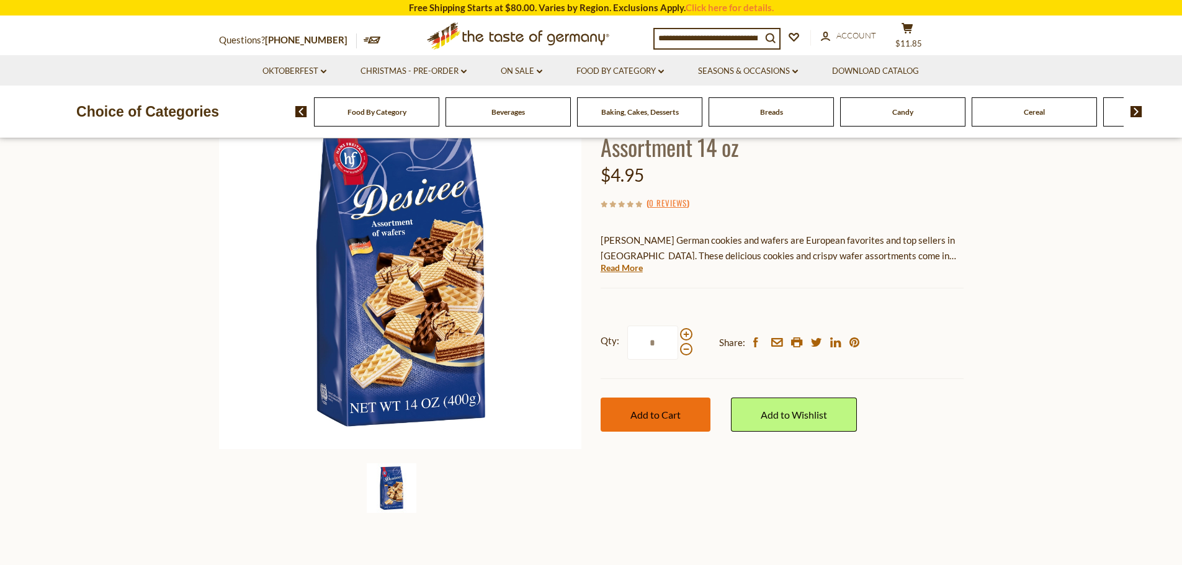
click at [651, 408] on button "Add to Cart" at bounding box center [656, 415] width 110 height 34
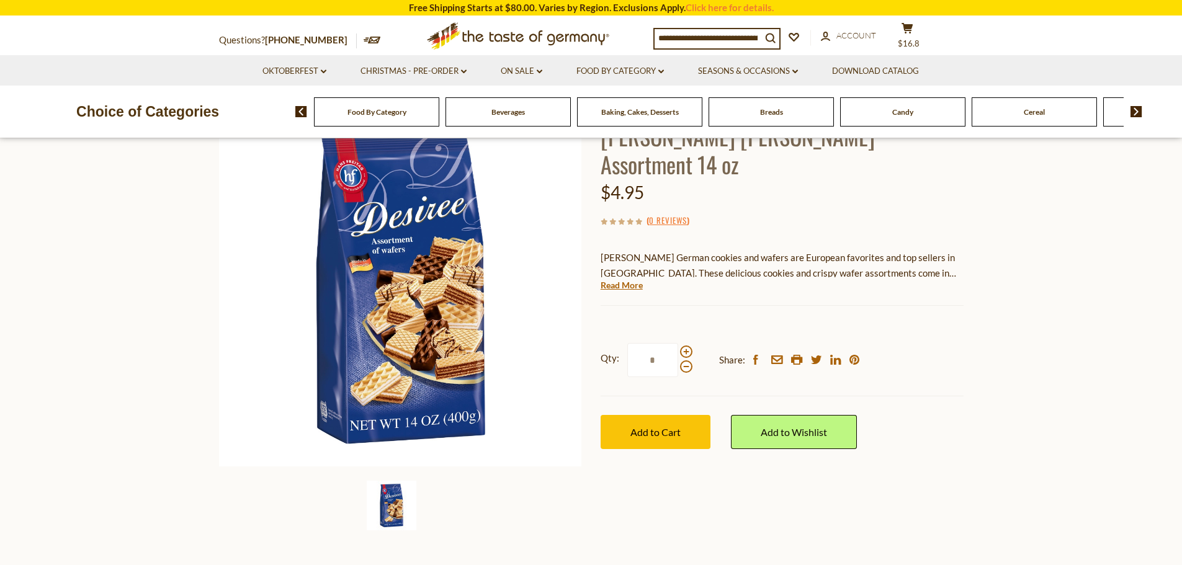
scroll to position [0, 0]
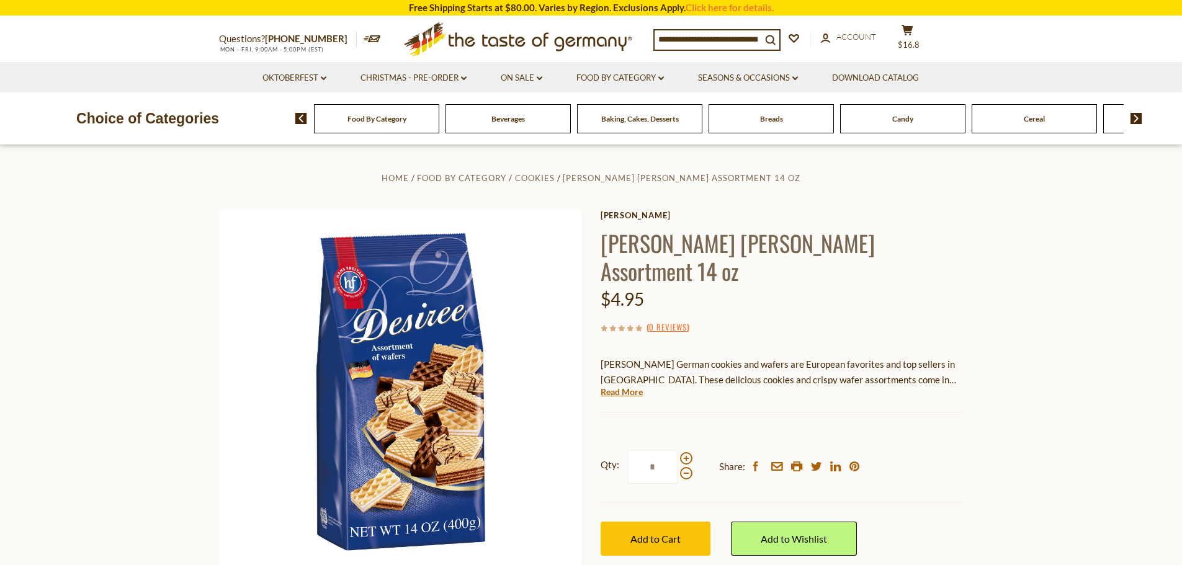
click at [439, 118] on div "Candy" at bounding box center [376, 118] width 125 height 29
click at [893, 120] on span "Candy" at bounding box center [902, 118] width 21 height 9
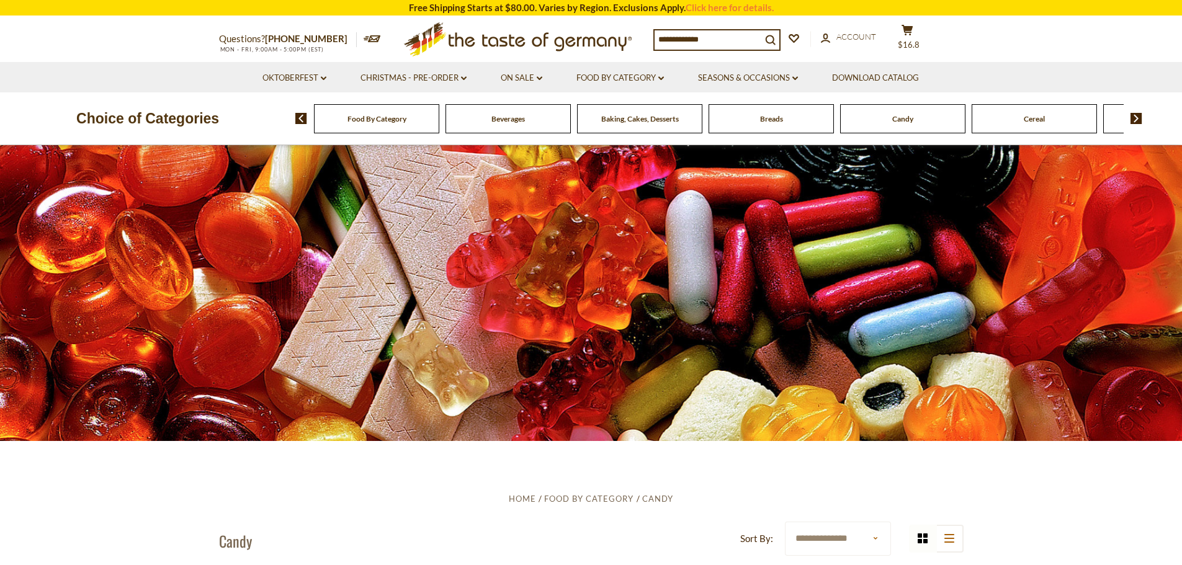
click at [666, 118] on span "Baking, Cakes, Desserts" at bounding box center [640, 118] width 78 height 9
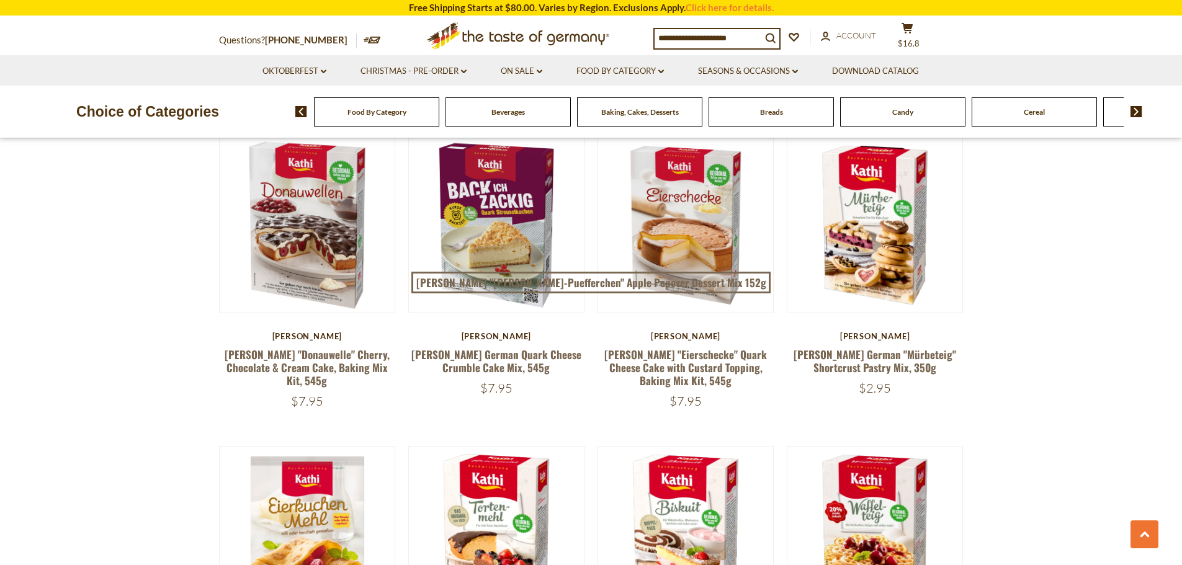
scroll to position [869, 0]
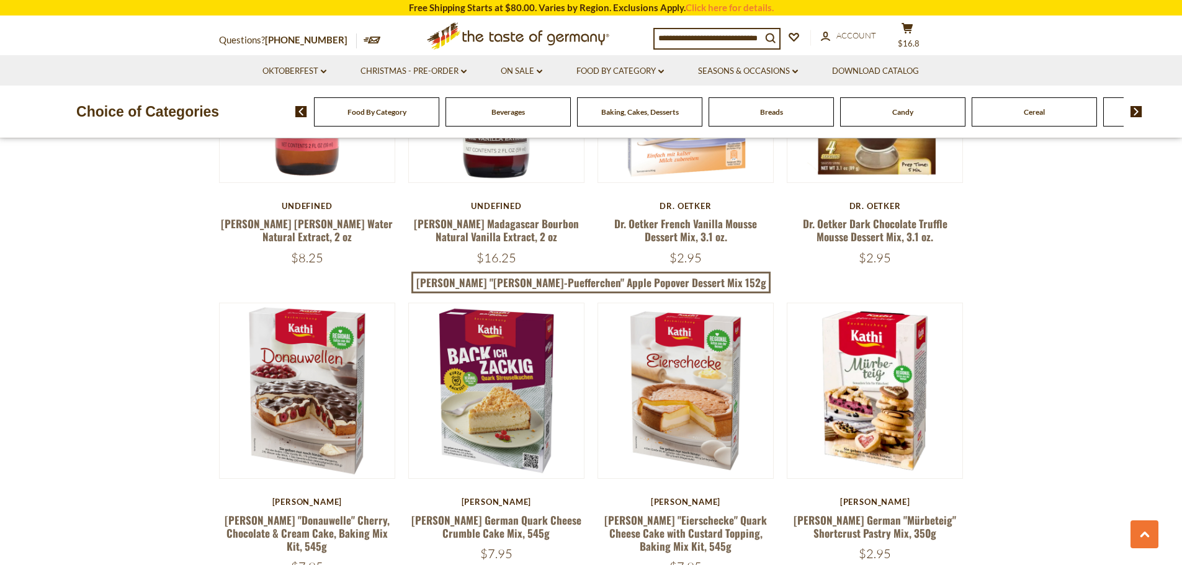
click at [439, 114] on div "Breads" at bounding box center [376, 111] width 125 height 29
click at [439, 118] on div "Breads" at bounding box center [376, 111] width 125 height 29
click at [778, 114] on span "Breads" at bounding box center [771, 111] width 23 height 9
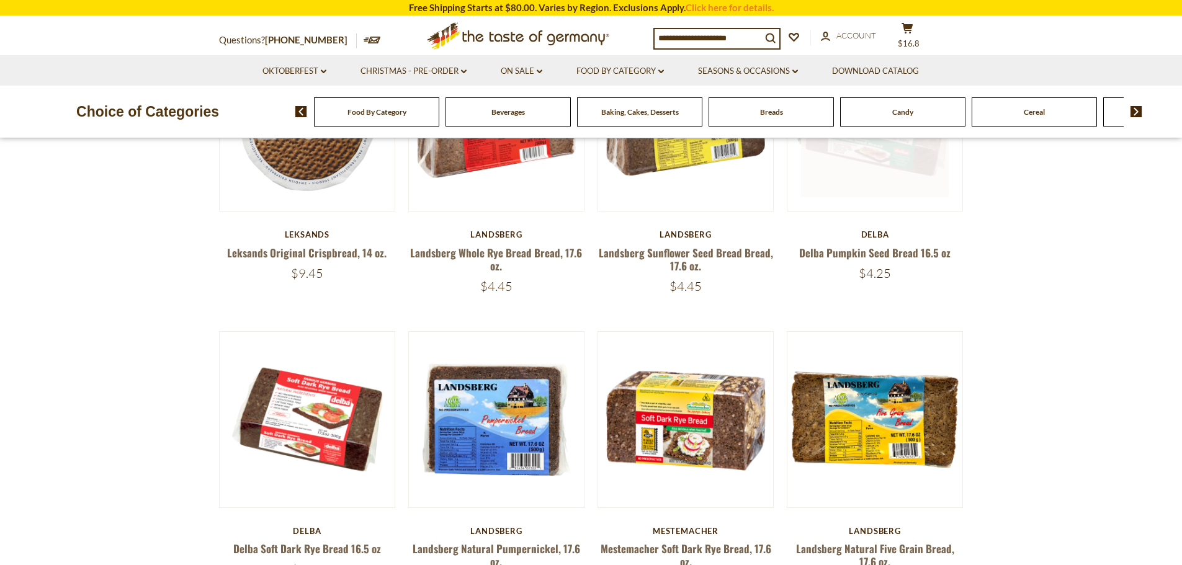
scroll to position [372, 0]
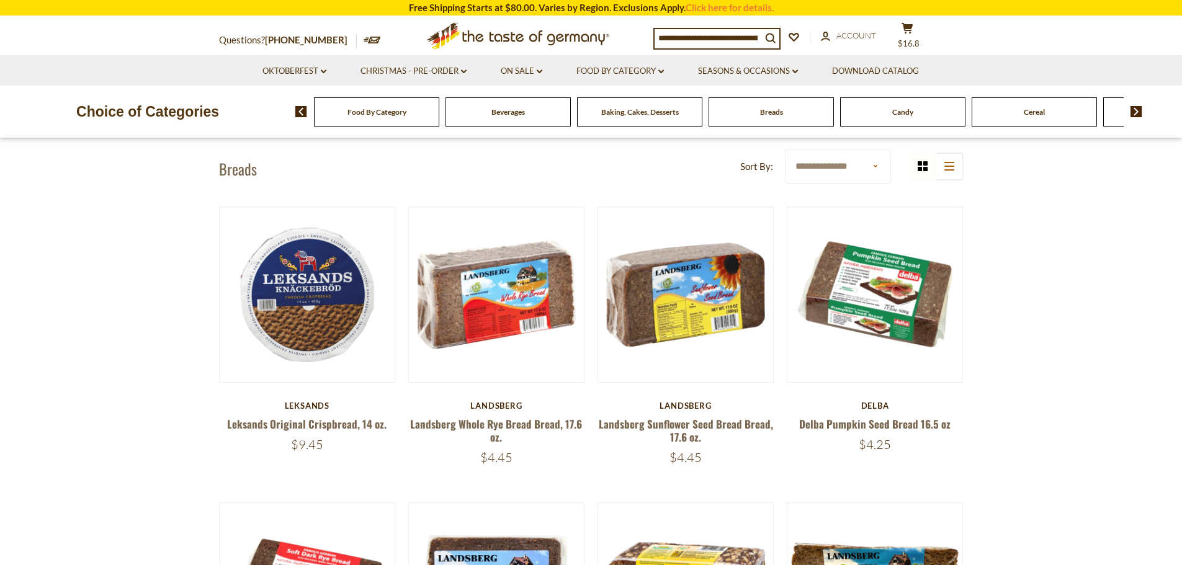
click at [1133, 111] on img at bounding box center [1136, 111] width 12 height 11
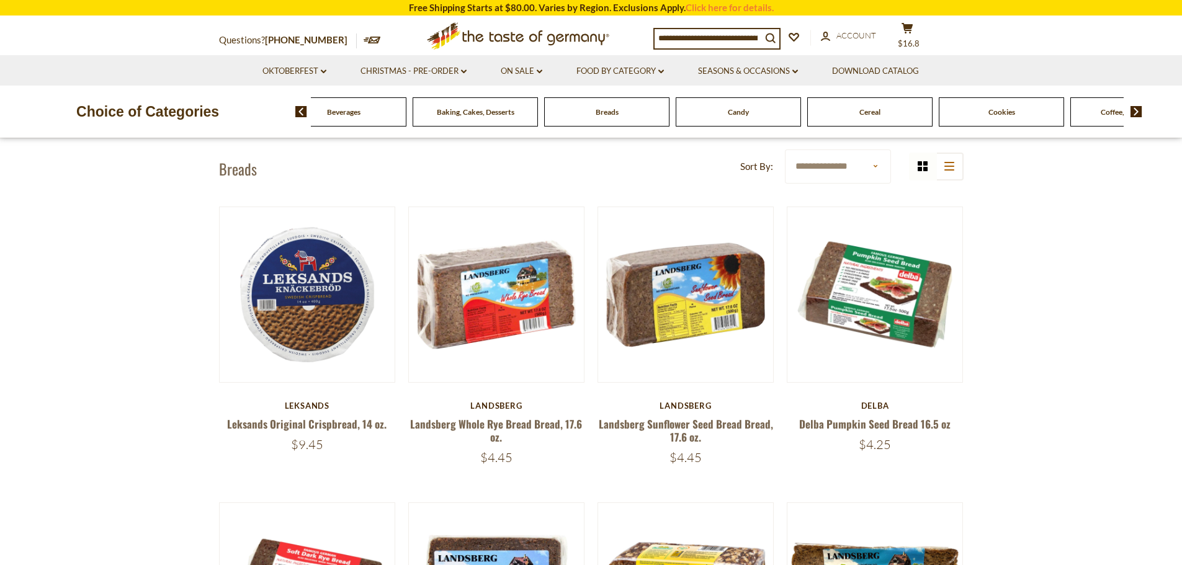
click at [1132, 111] on img at bounding box center [1136, 111] width 12 height 11
click at [837, 112] on span "Cookies" at bounding box center [838, 111] width 27 height 9
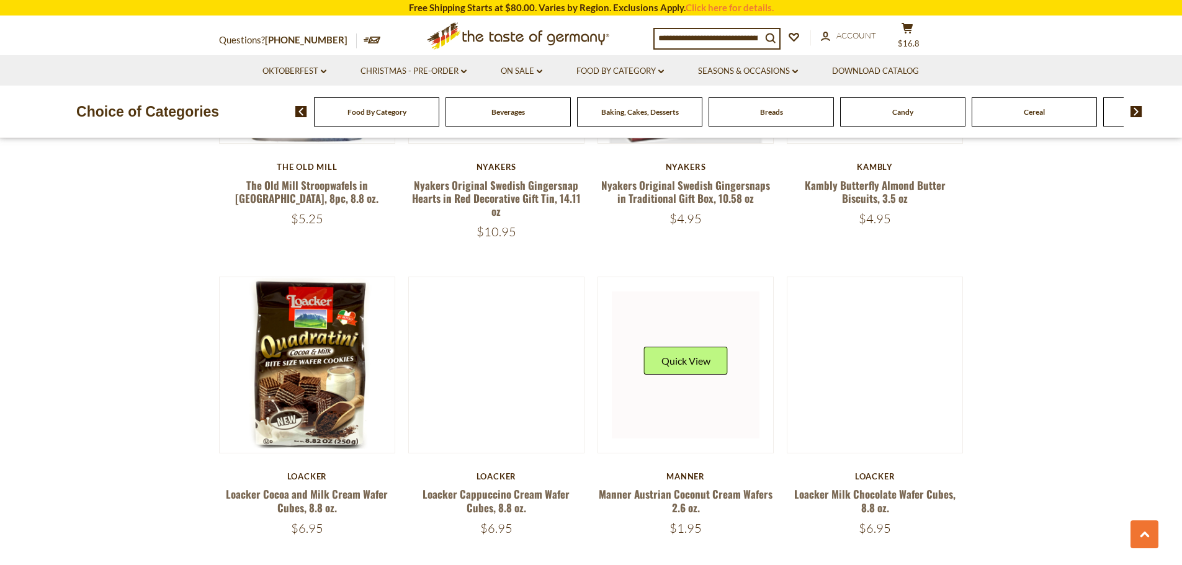
scroll to position [1799, 0]
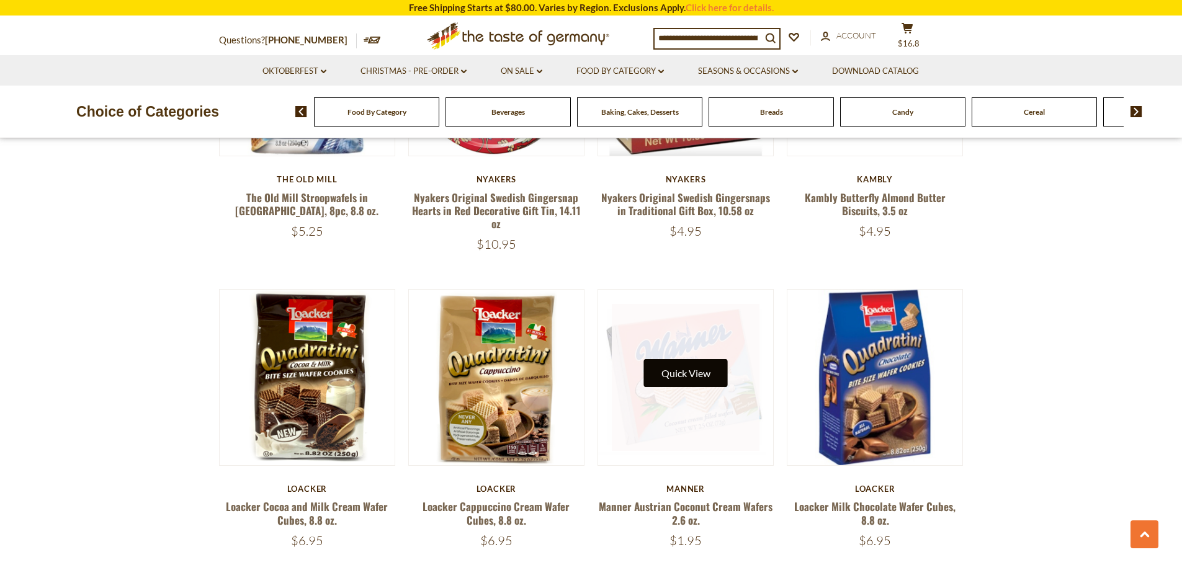
click at [708, 375] on button "Quick View" at bounding box center [686, 373] width 84 height 28
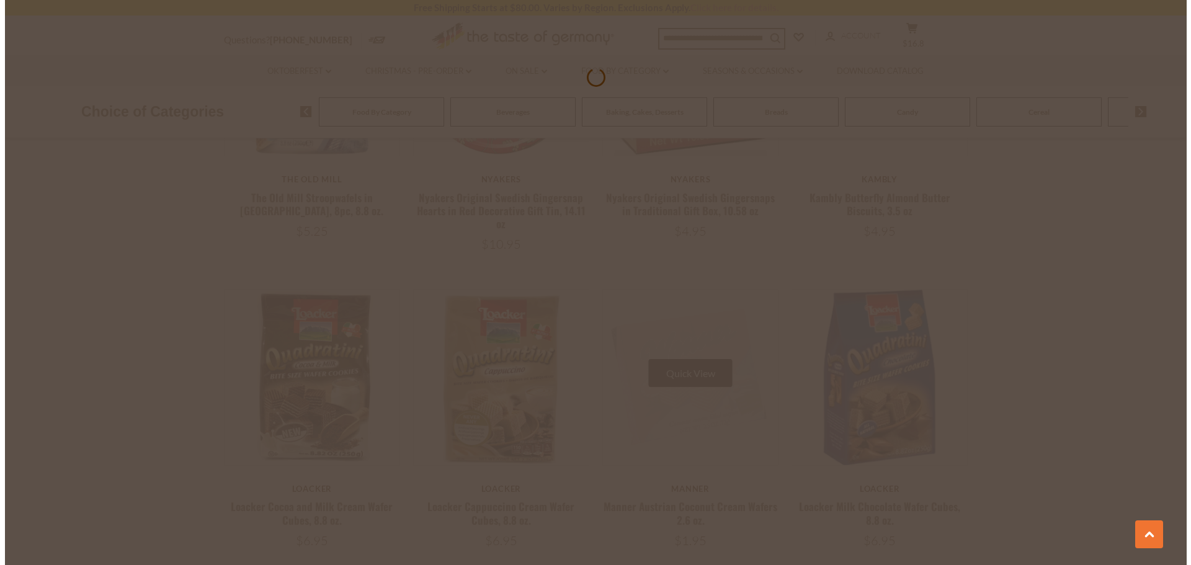
scroll to position [1801, 0]
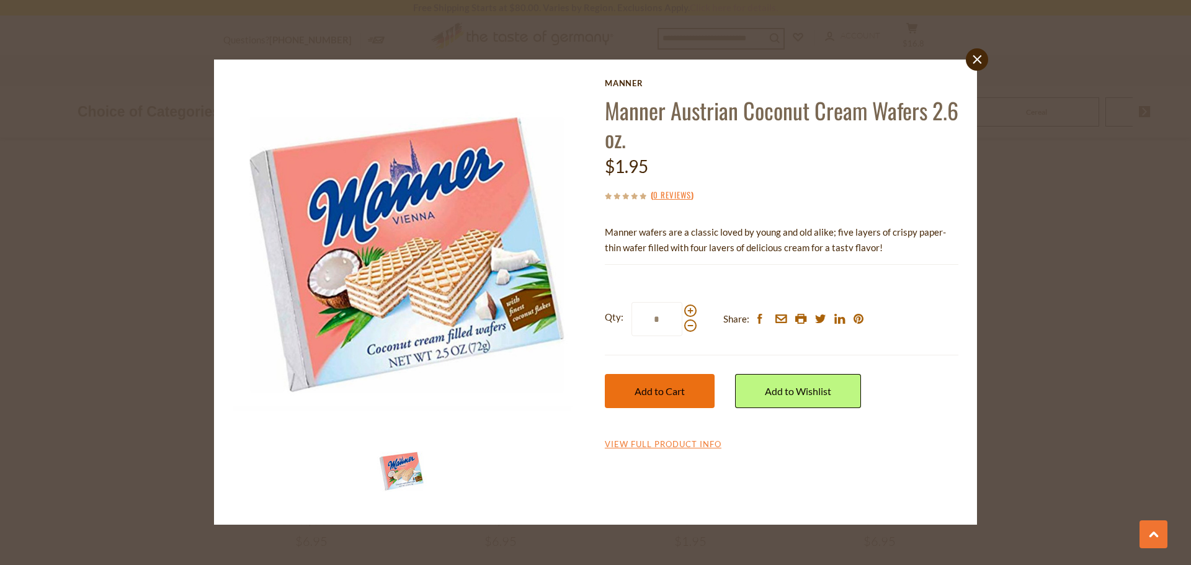
click at [682, 386] on span "Add to Cart" at bounding box center [660, 391] width 50 height 12
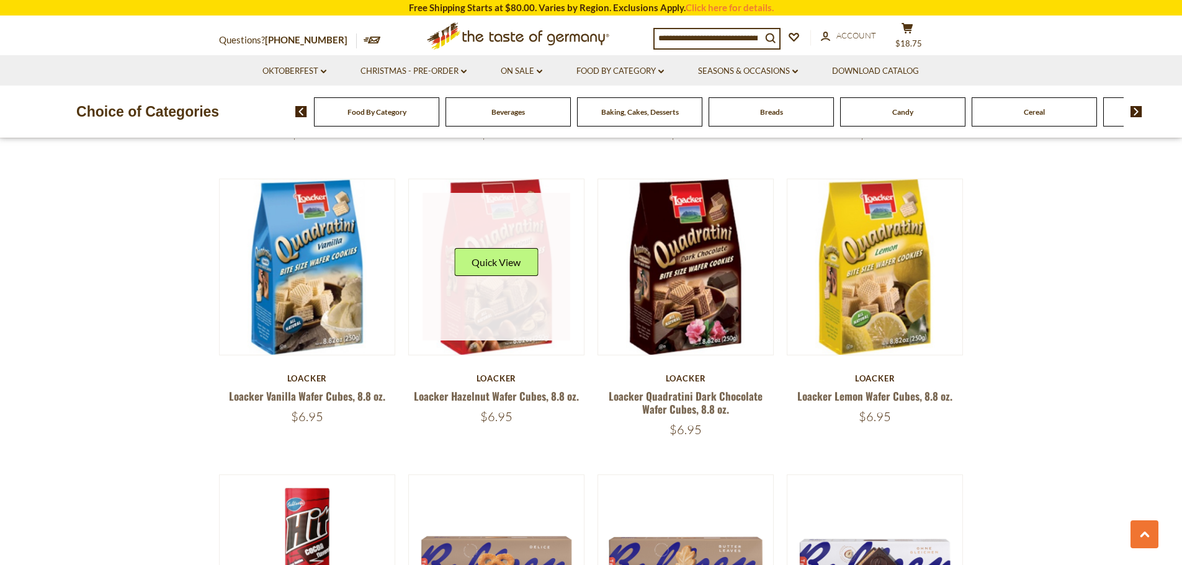
scroll to position [2047, 0]
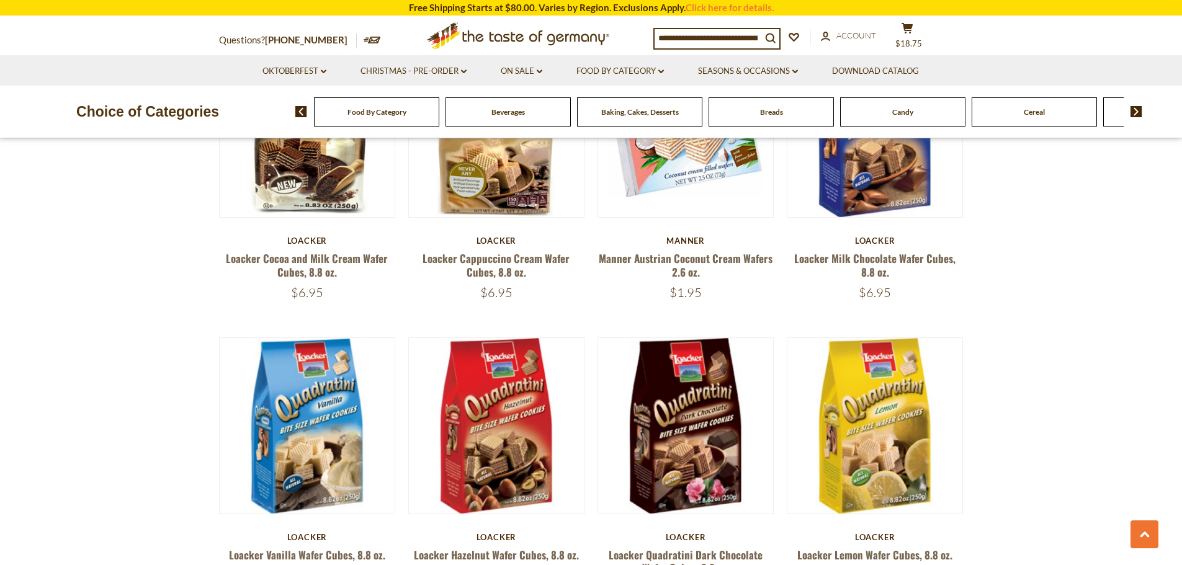
click at [719, 31] on input at bounding box center [708, 37] width 107 height 17
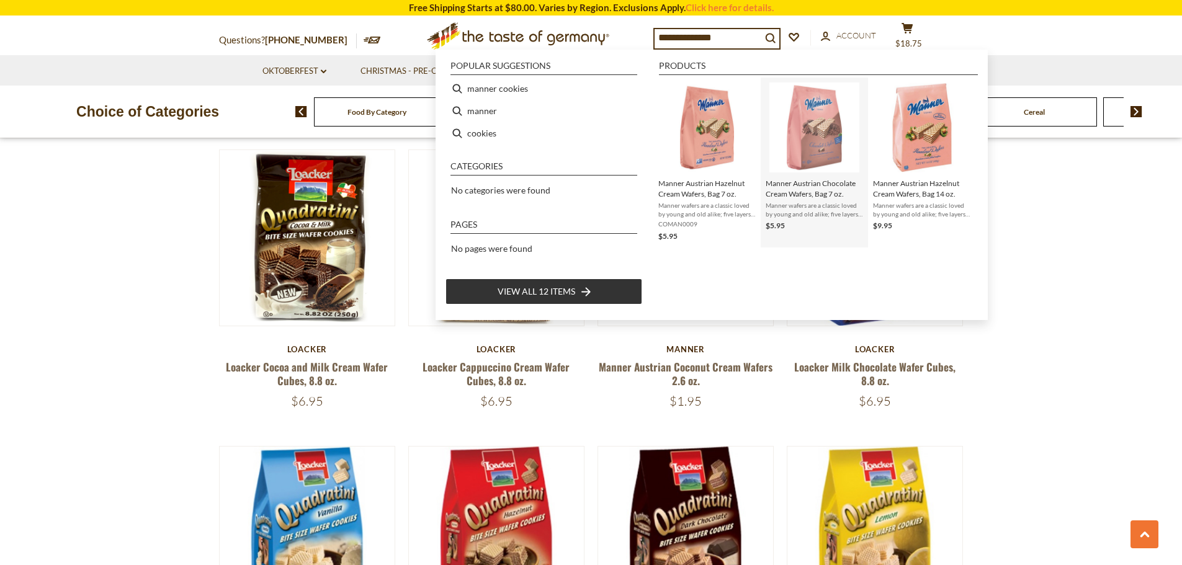
scroll to position [1923, 0]
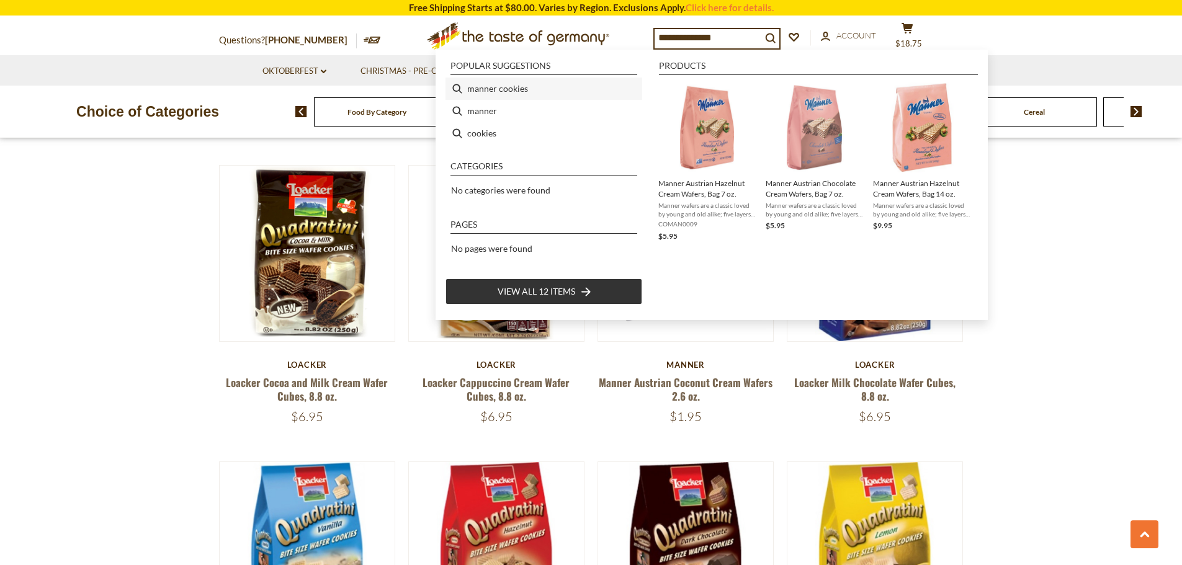
click at [509, 88] on li "manner cookies" at bounding box center [543, 89] width 197 height 22
type input "**********"
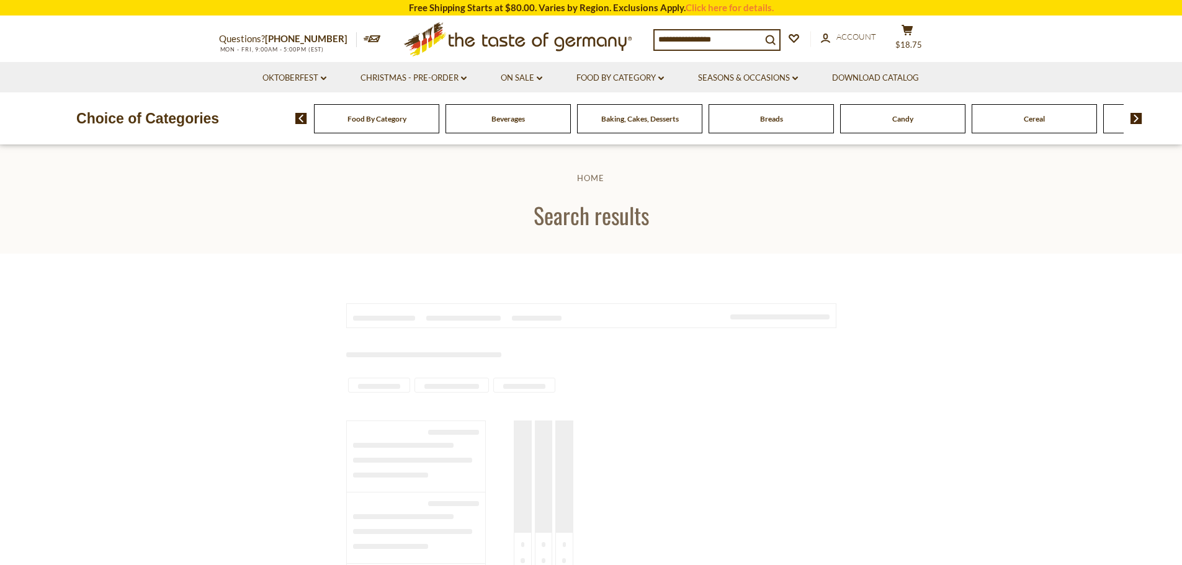
type input "**********"
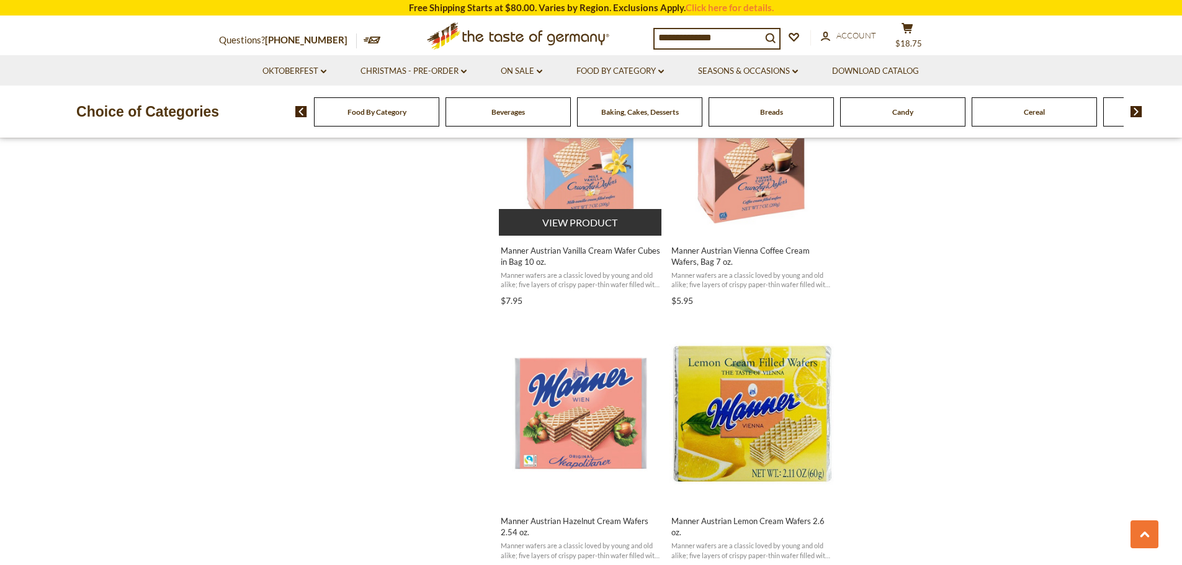
scroll to position [931, 0]
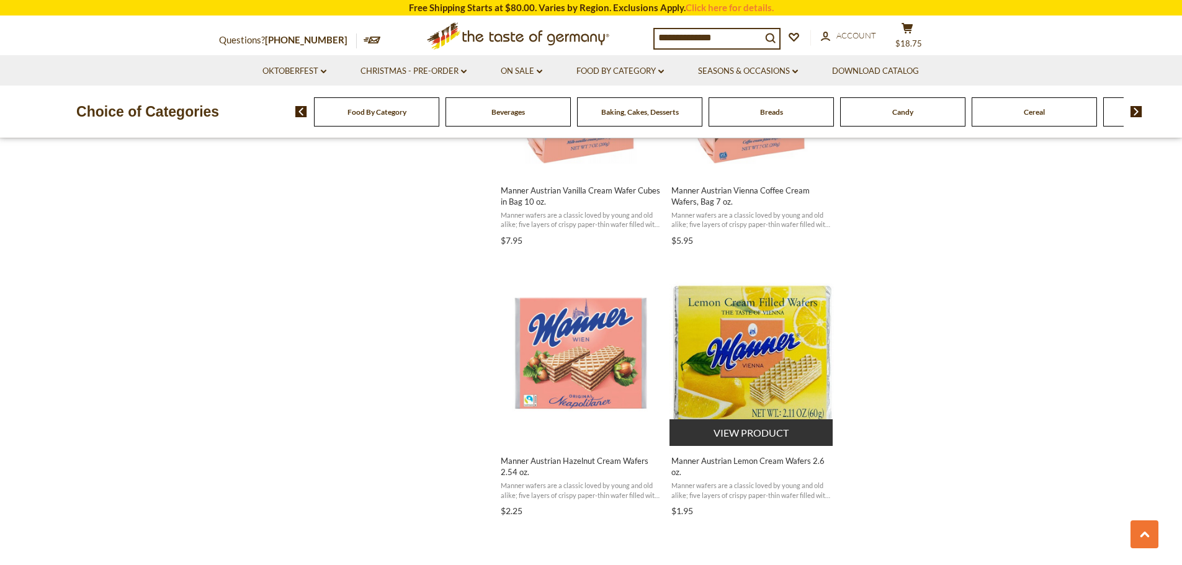
click at [808, 436] on button "View product" at bounding box center [750, 432] width 163 height 27
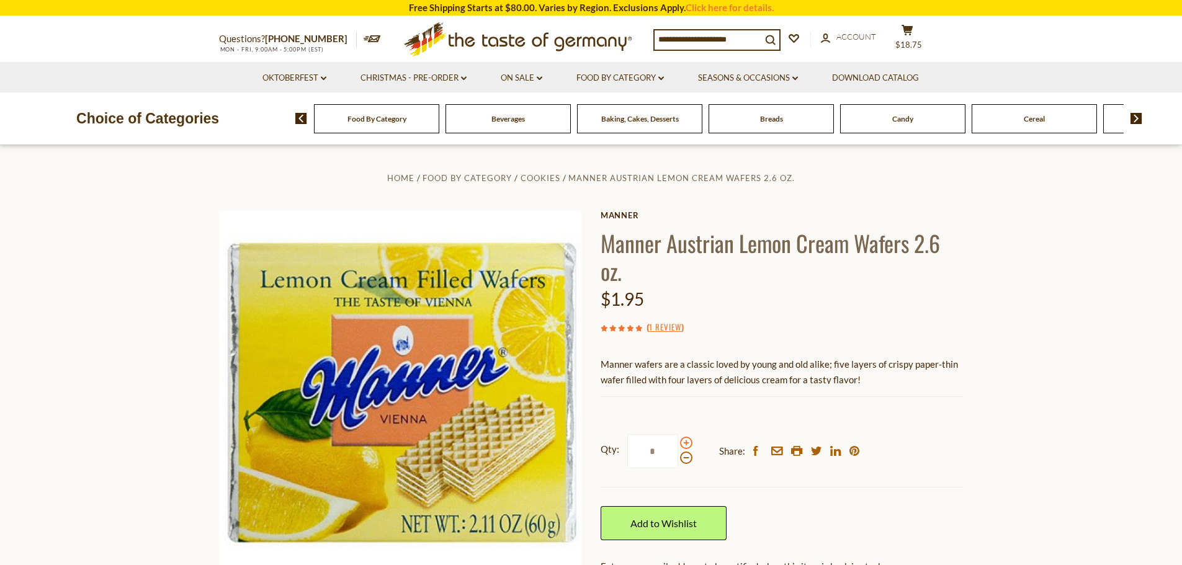
click at [687, 445] on span at bounding box center [686, 443] width 12 height 12
click at [678, 445] on input "*" at bounding box center [652, 451] width 51 height 34
click at [687, 458] on span at bounding box center [686, 458] width 12 height 12
click at [678, 458] on input "*" at bounding box center [652, 451] width 51 height 34
click at [687, 458] on span at bounding box center [686, 458] width 12 height 12
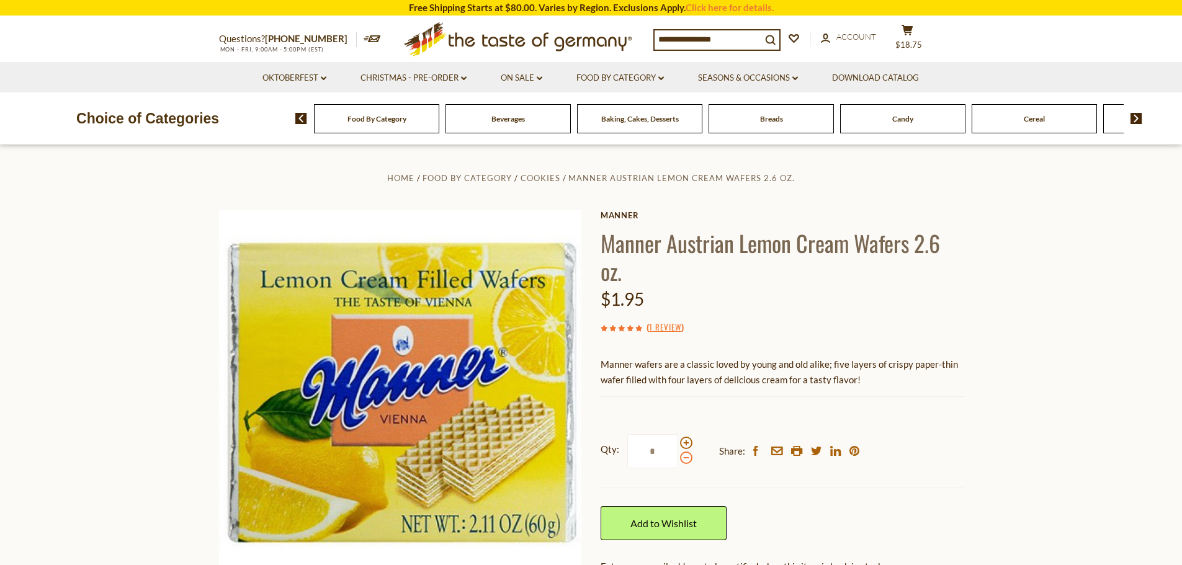
click at [678, 458] on input "*" at bounding box center [652, 451] width 51 height 34
type input "*"
click at [761, 42] on input at bounding box center [708, 38] width 107 height 17
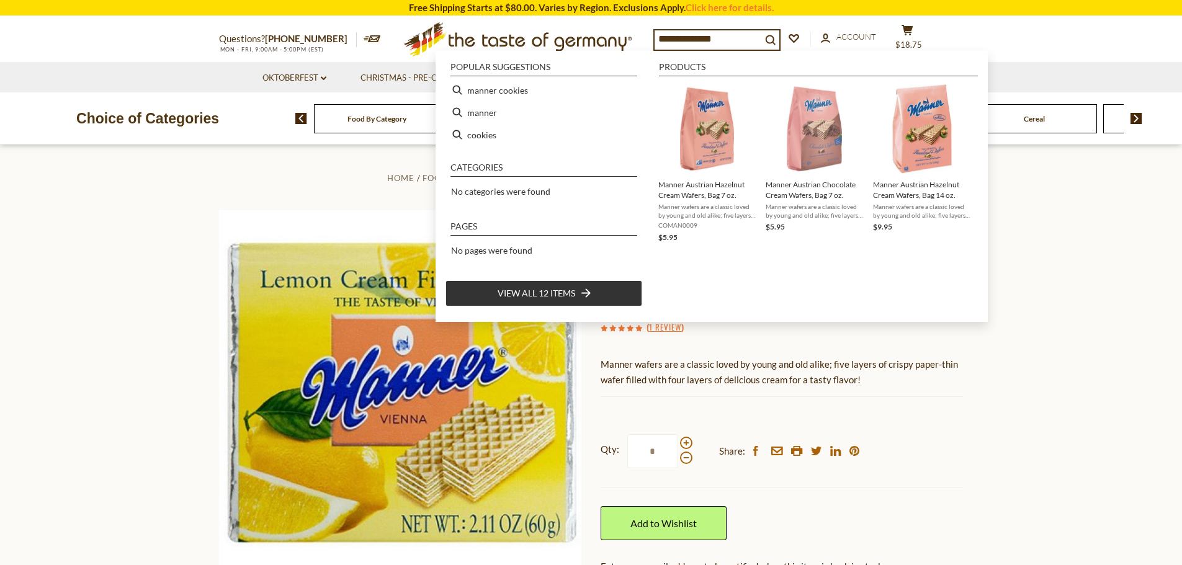
click at [578, 292] on li "View all 12 items" at bounding box center [543, 293] width 197 height 26
type input "**********"
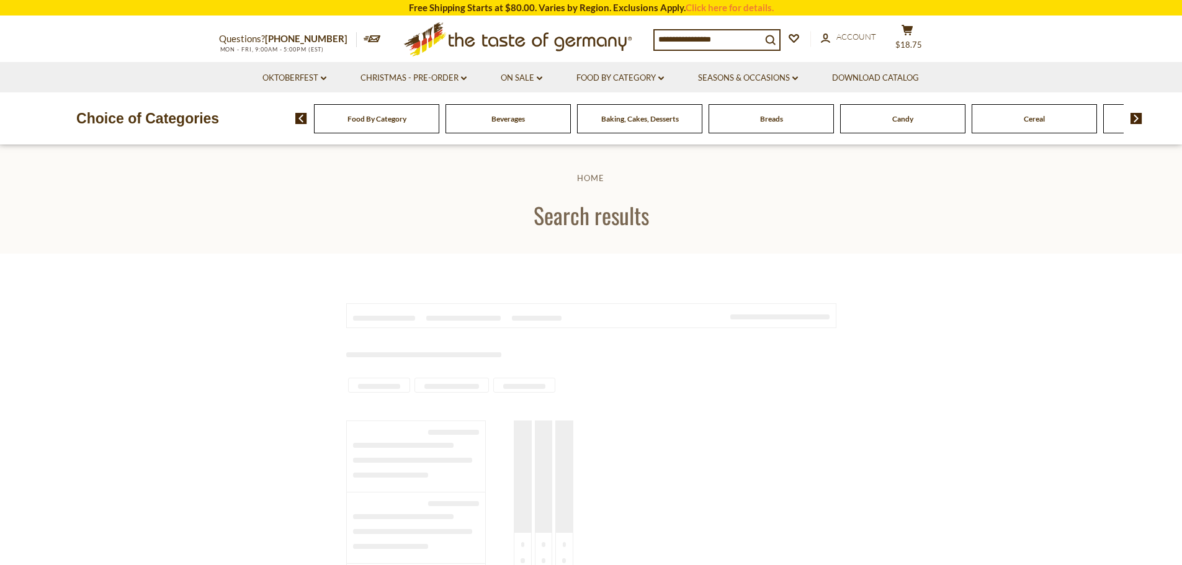
type input "**********"
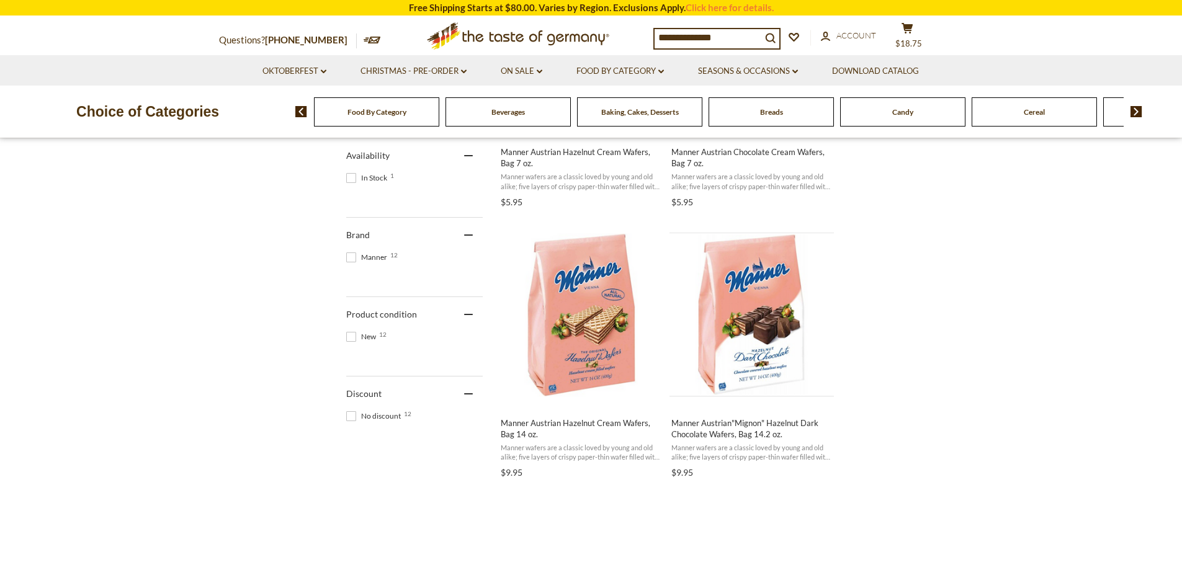
scroll to position [434, 0]
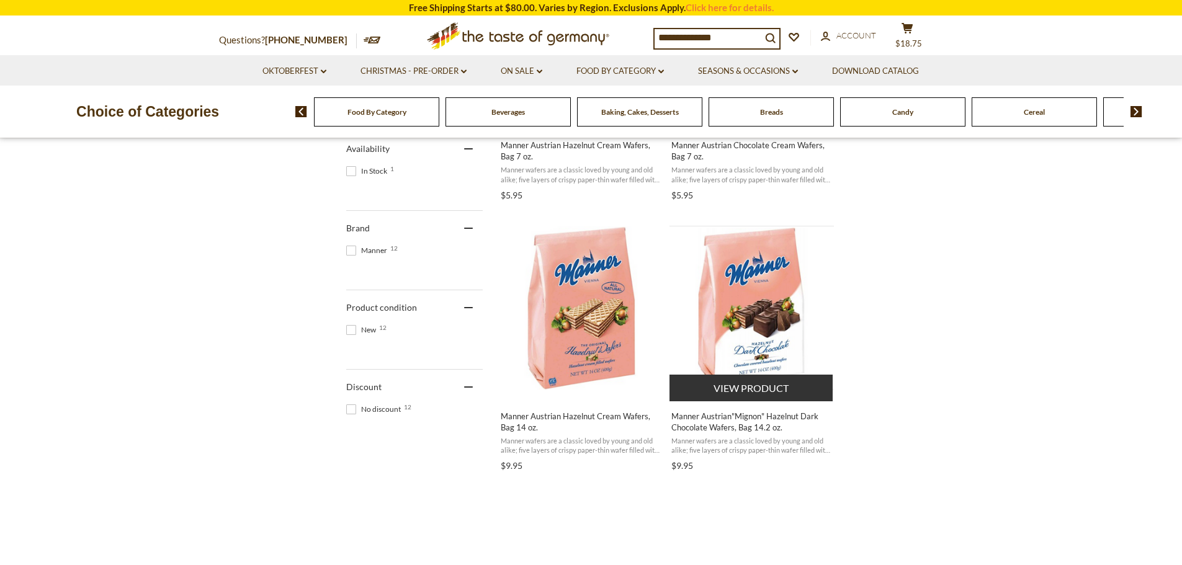
click at [751, 387] on button "View product" at bounding box center [750, 388] width 163 height 27
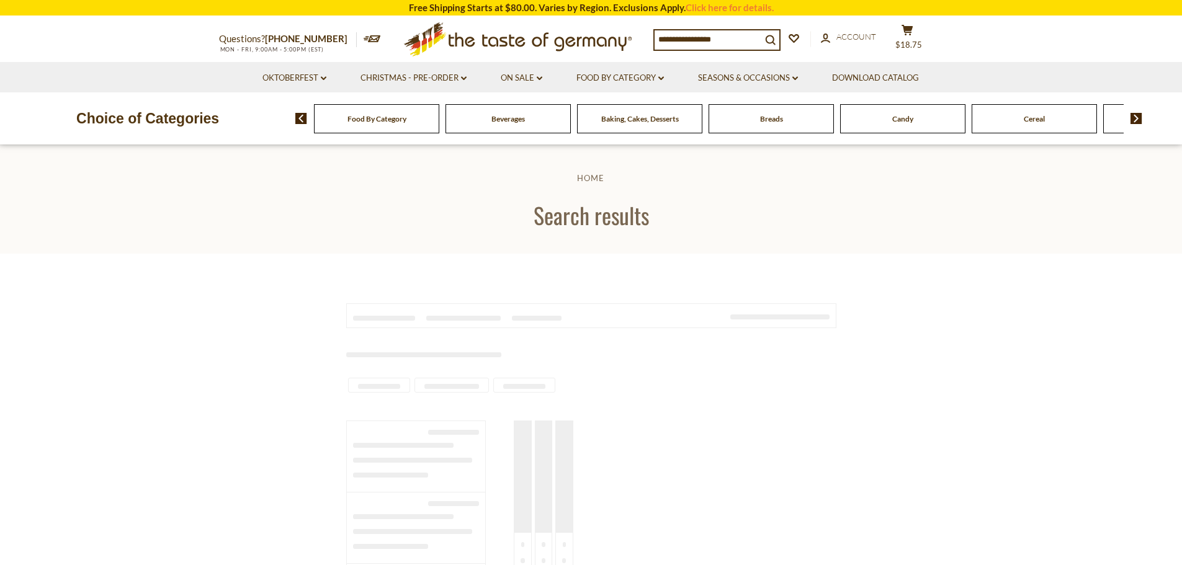
type input "**********"
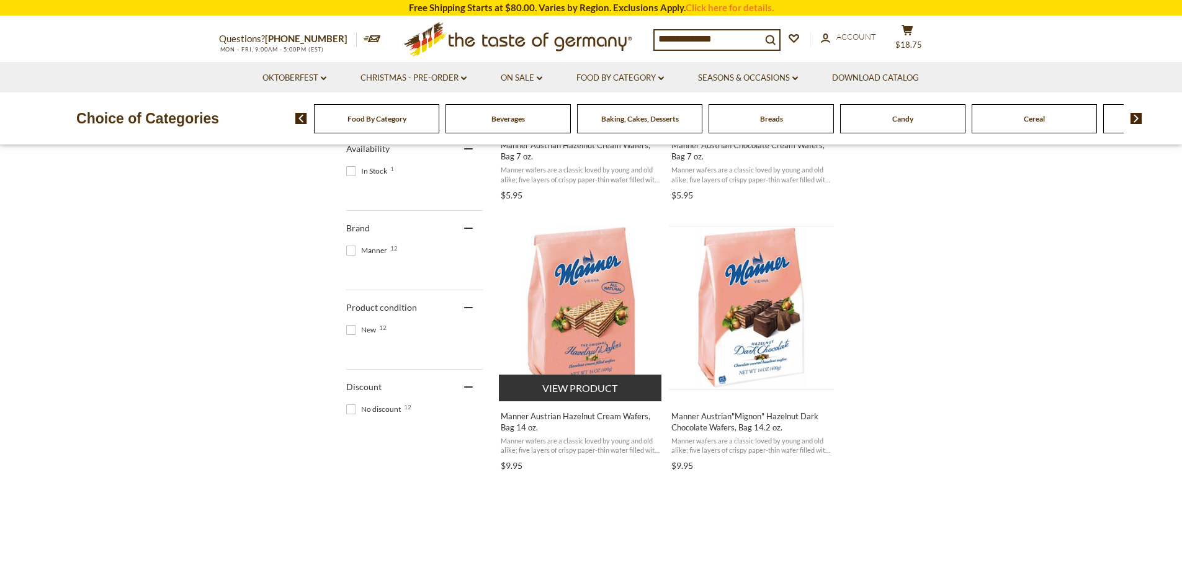
click at [597, 385] on button "View product" at bounding box center [580, 388] width 163 height 27
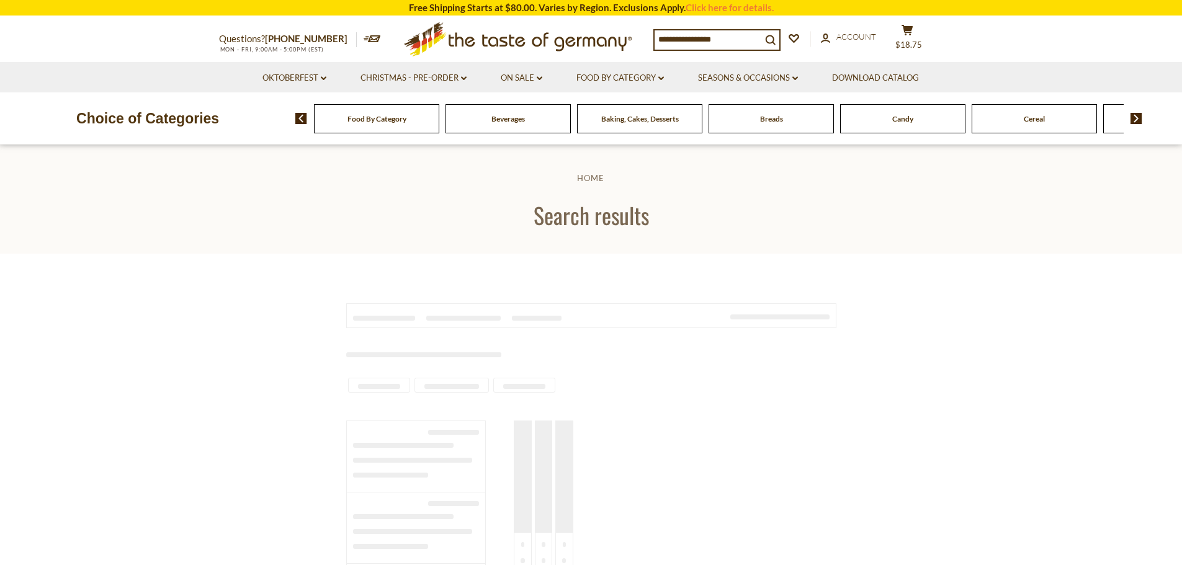
type input "**********"
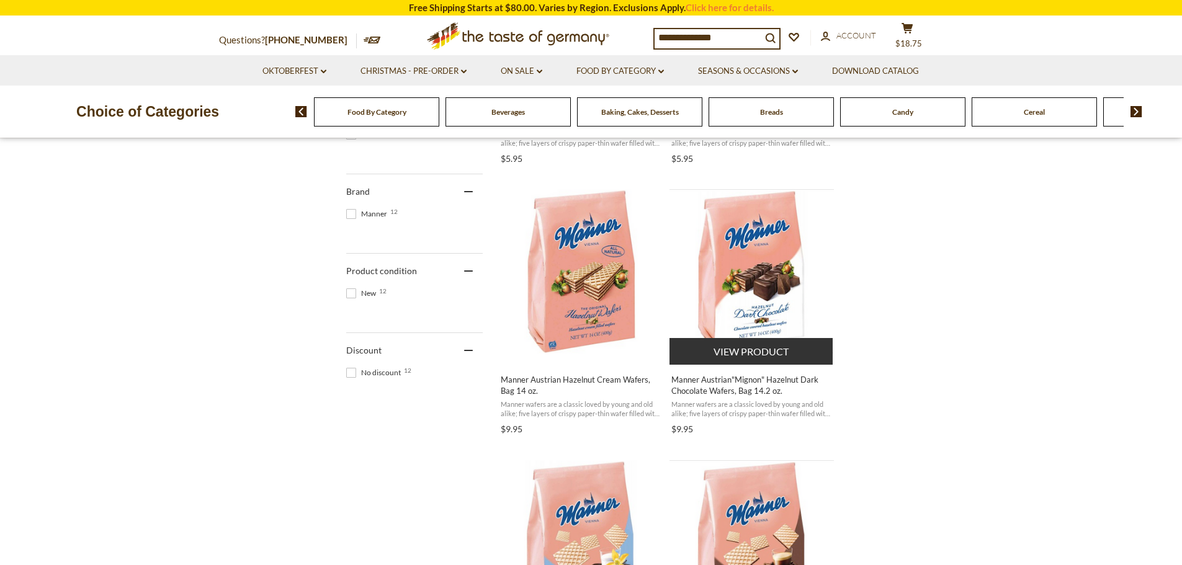
scroll to position [493, 0]
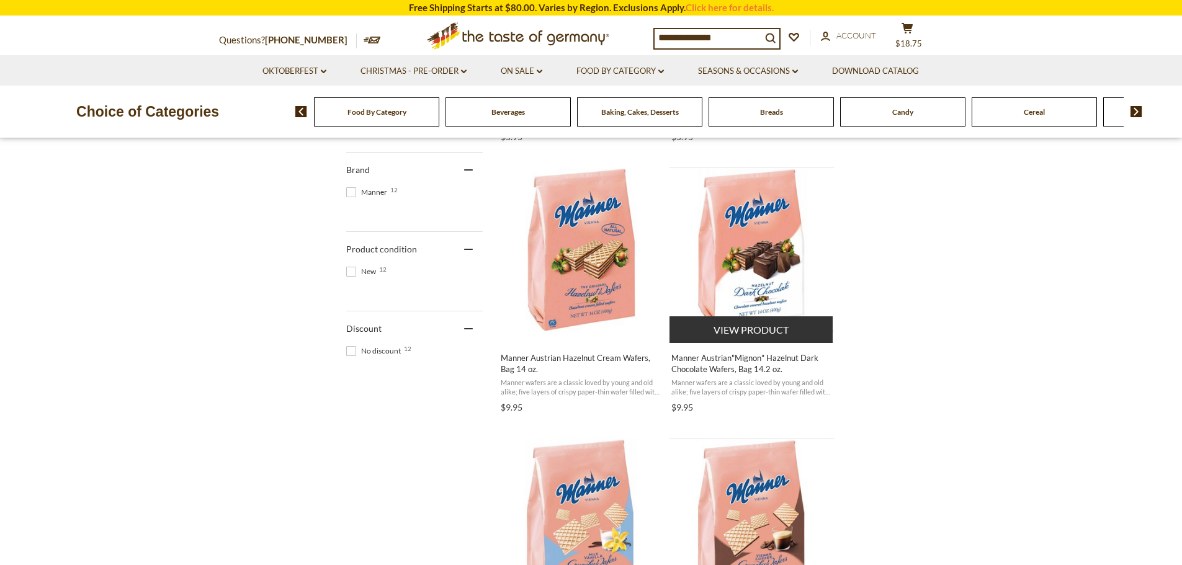
click at [782, 333] on button "View product" at bounding box center [750, 329] width 163 height 27
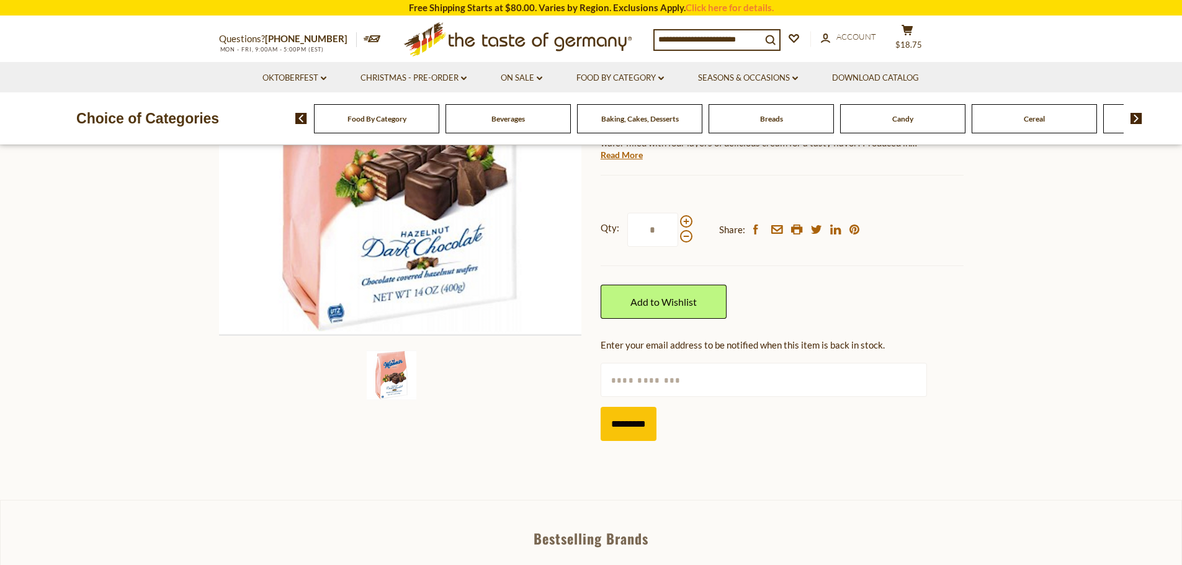
scroll to position [248, 0]
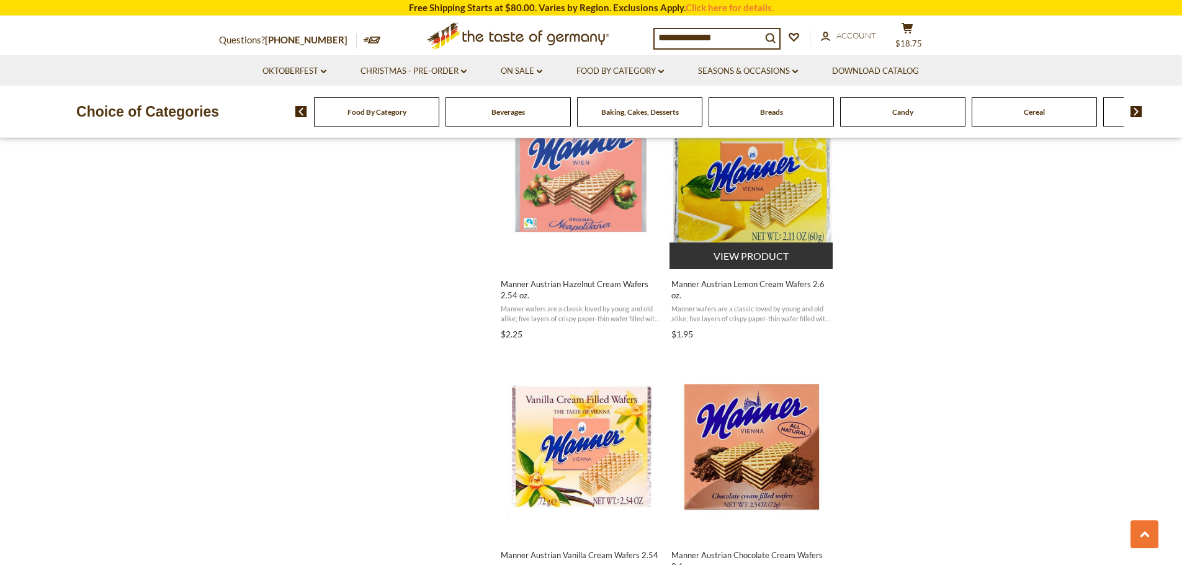
scroll to position [1109, 0]
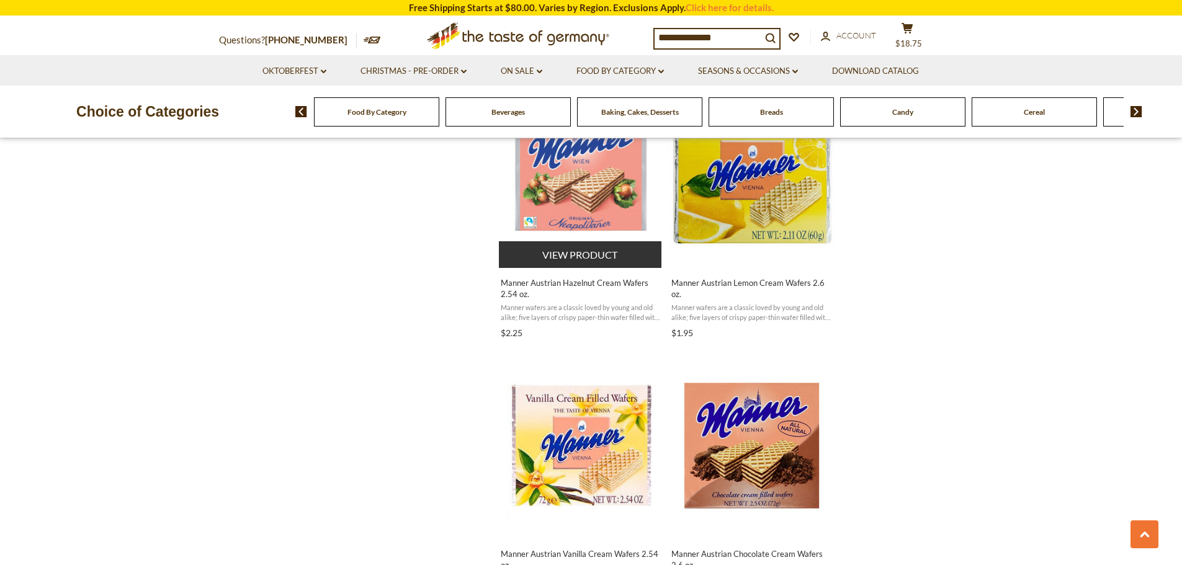
click at [570, 256] on button "View product" at bounding box center [580, 254] width 163 height 27
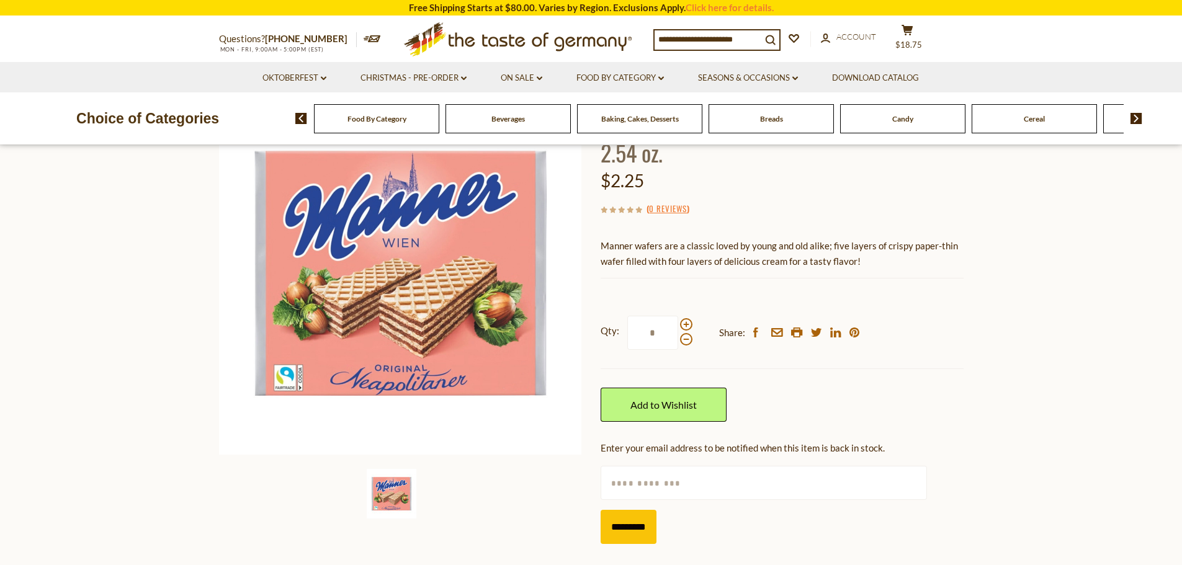
scroll to position [124, 0]
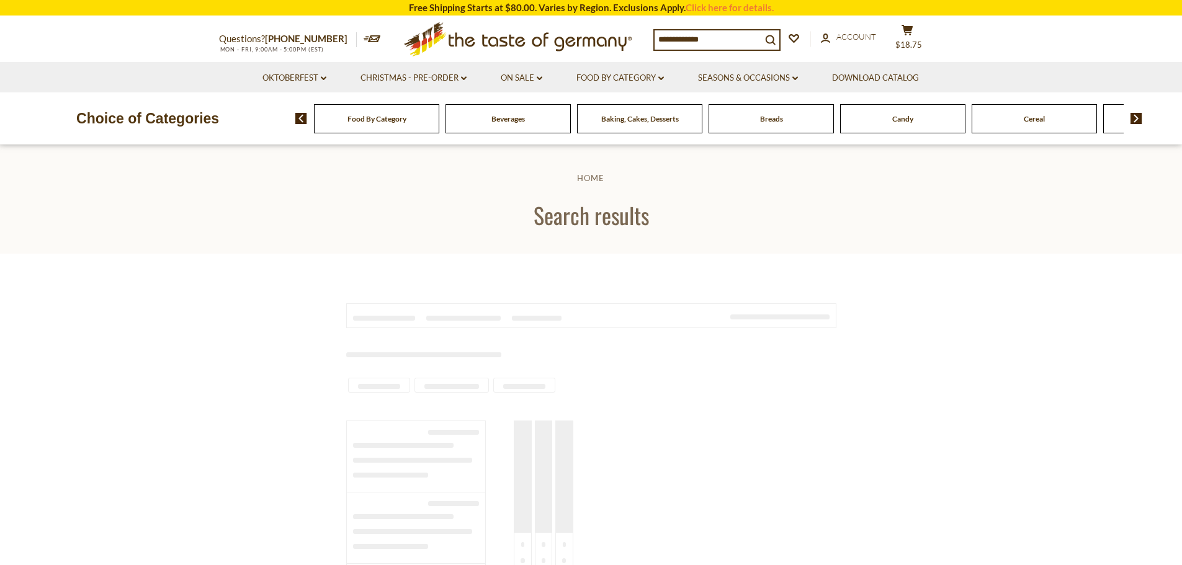
type input "**********"
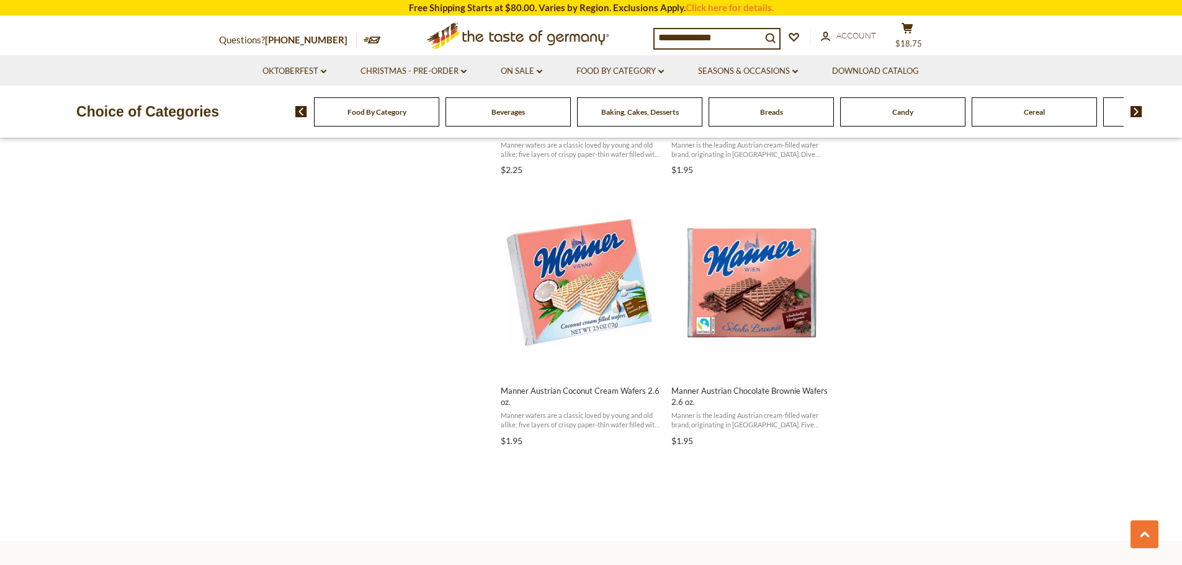
scroll to position [1543, 0]
click at [561, 360] on button "Add to cart" at bounding box center [580, 362] width 163 height 27
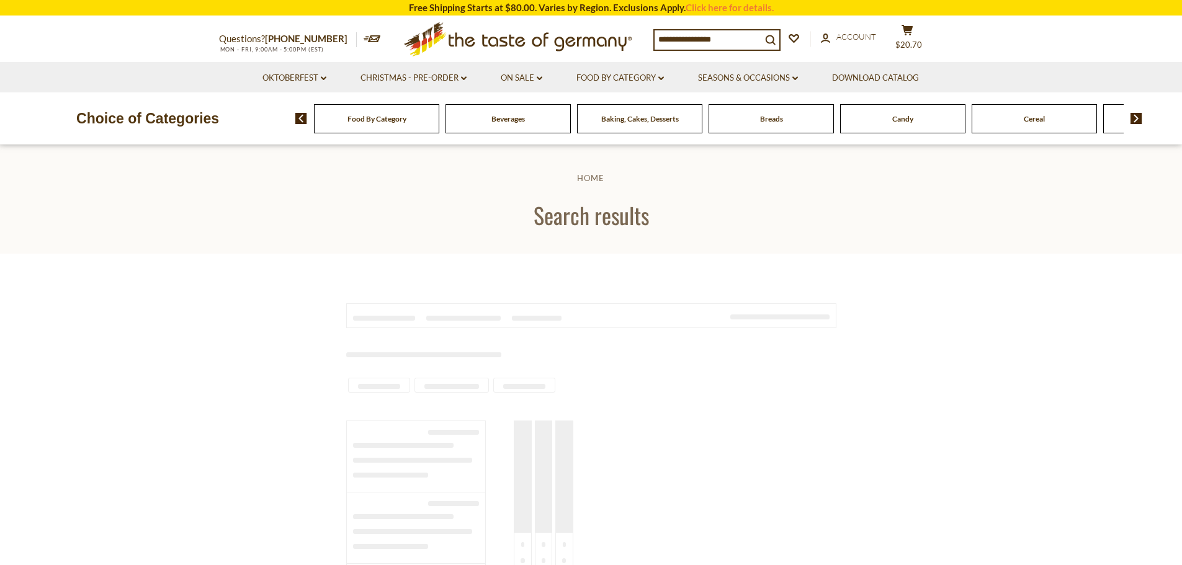
scroll to position [1543, 0]
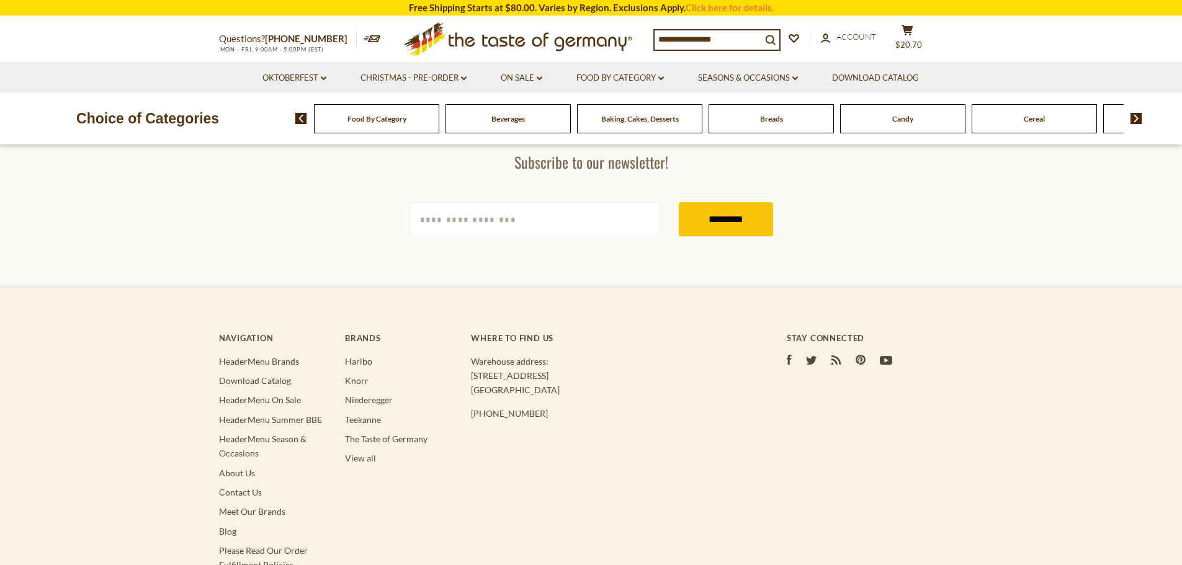
type input "**********"
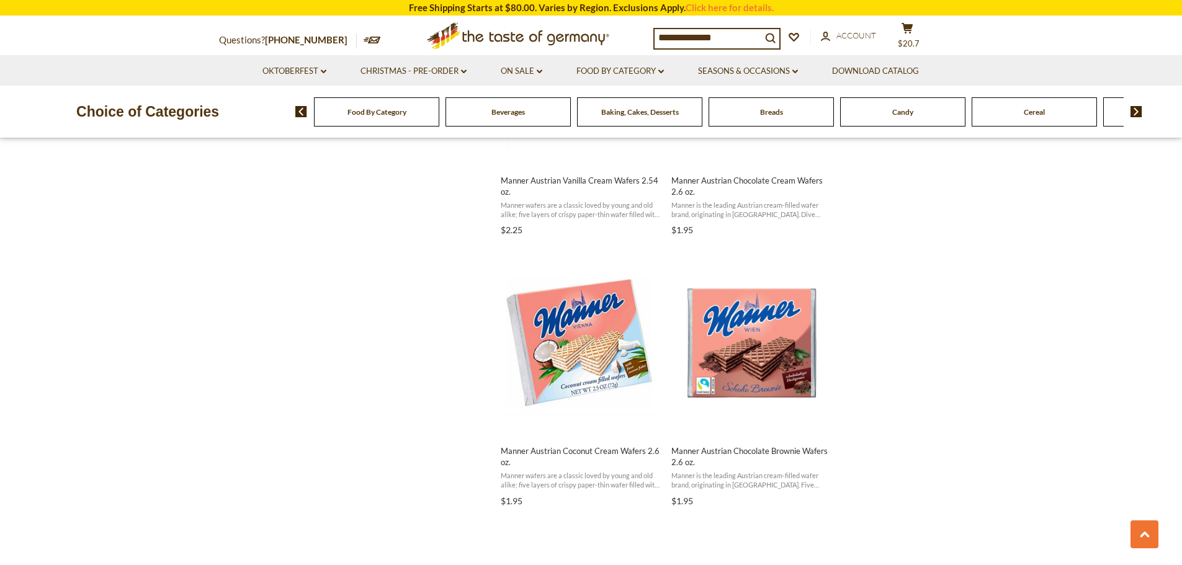
scroll to position [1481, 0]
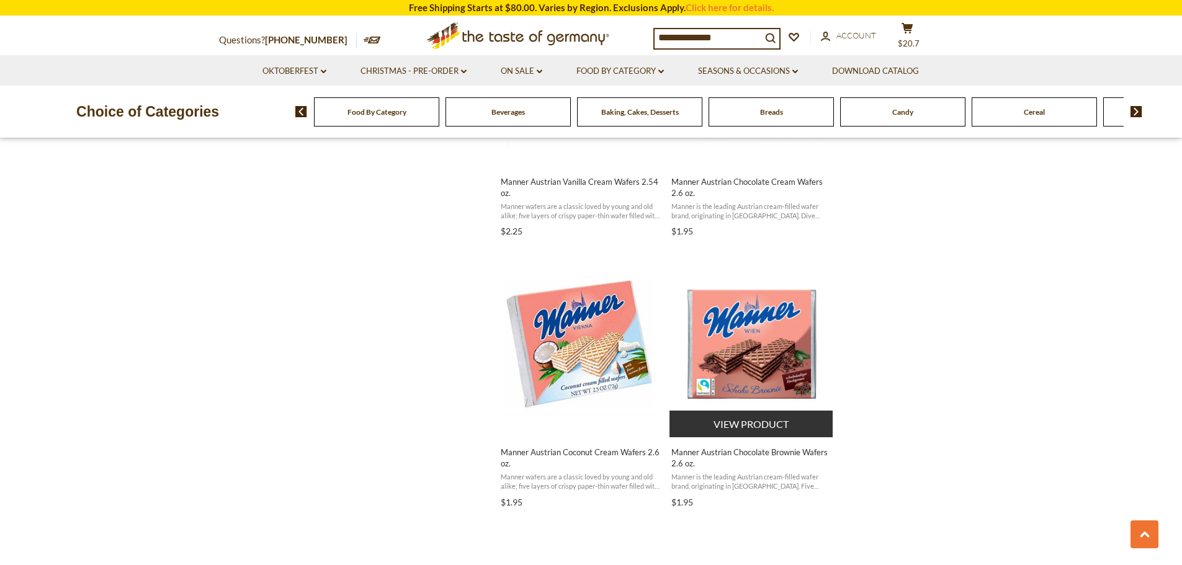
click at [728, 424] on button "View product" at bounding box center [750, 424] width 163 height 27
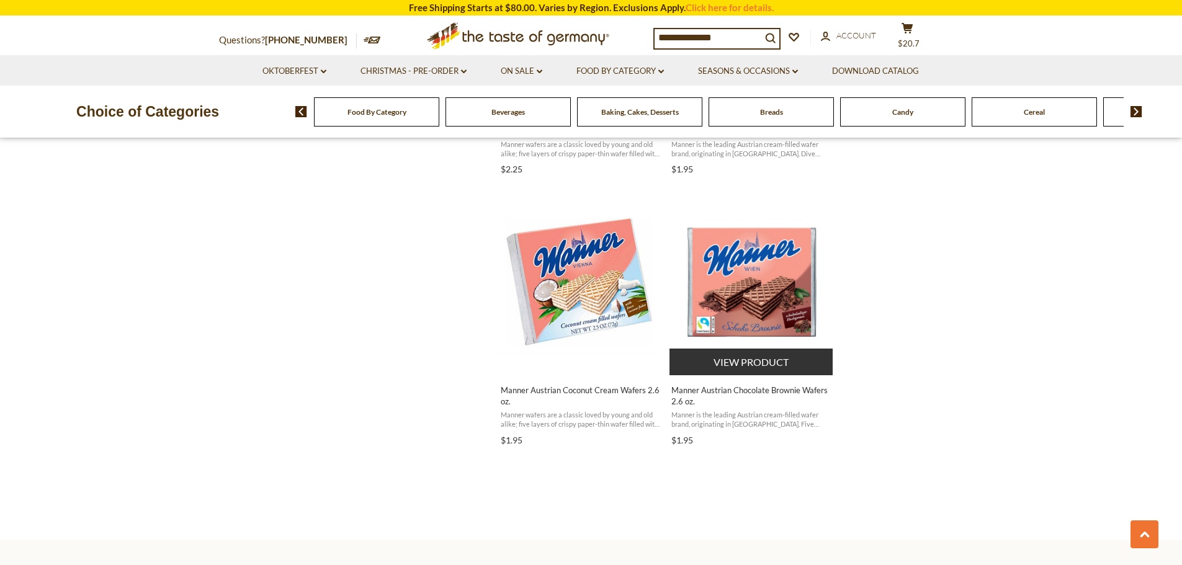
scroll to position [1605, 0]
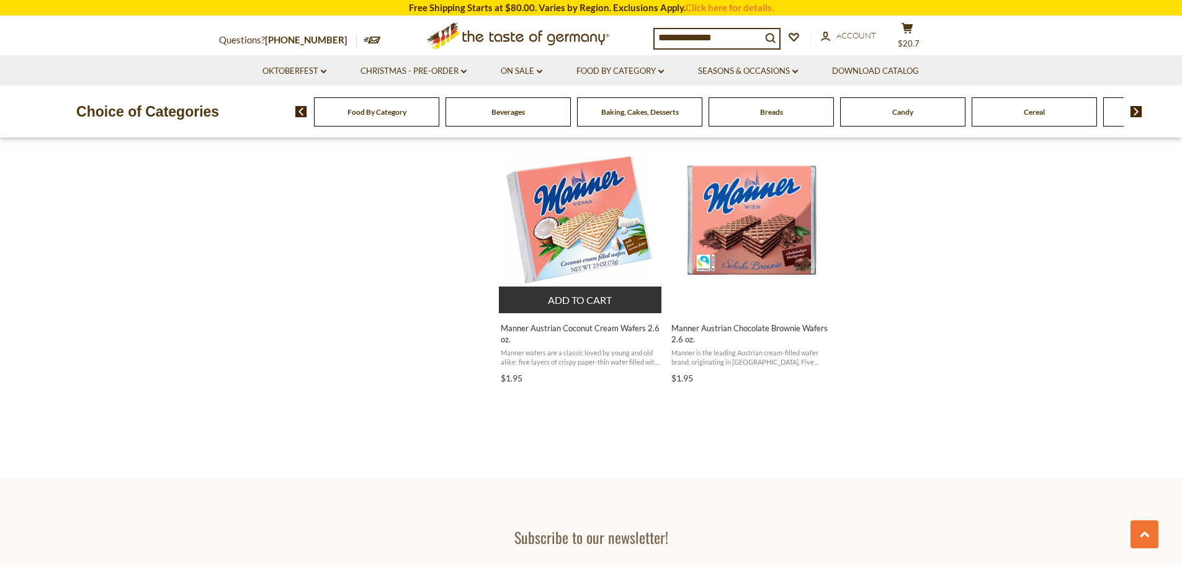
click at [561, 293] on button "Add to cart" at bounding box center [580, 300] width 163 height 27
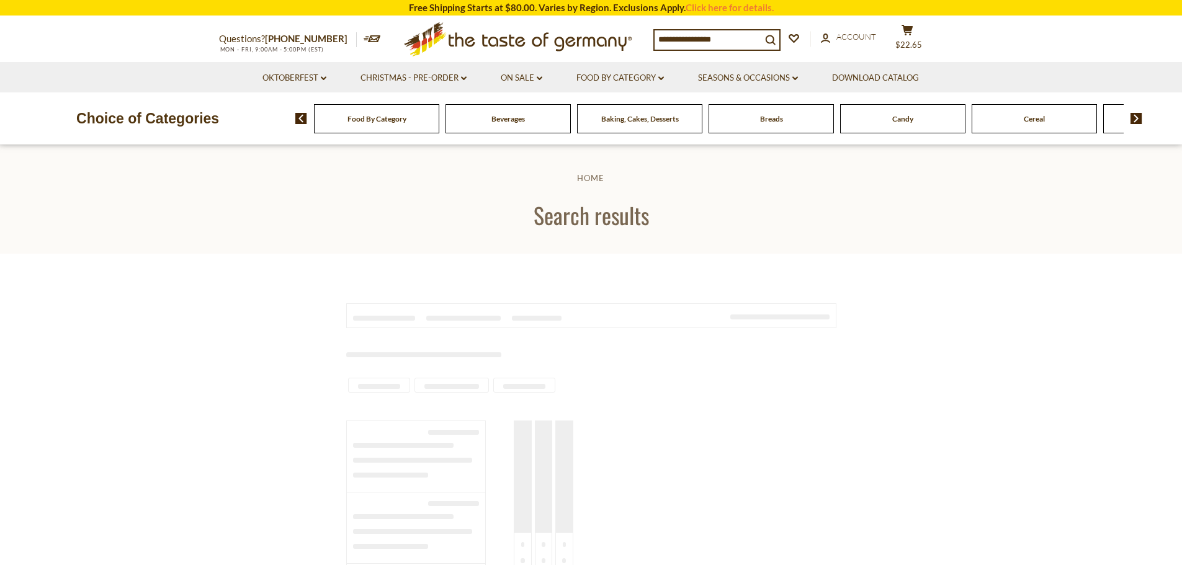
type input "**********"
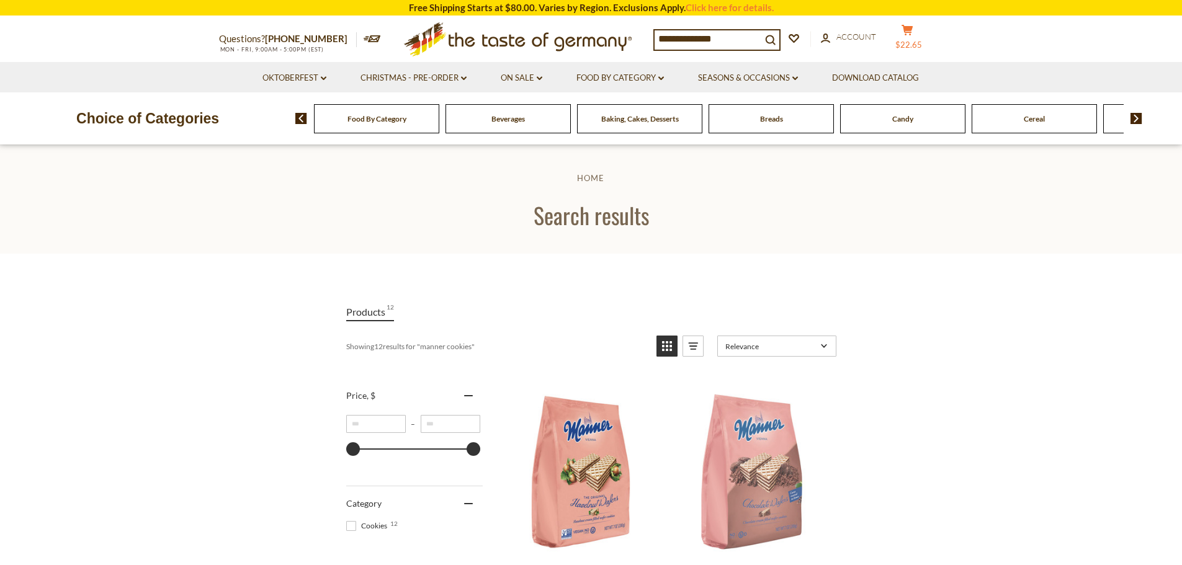
click at [913, 34] on icon "cart" at bounding box center [907, 30] width 12 height 11
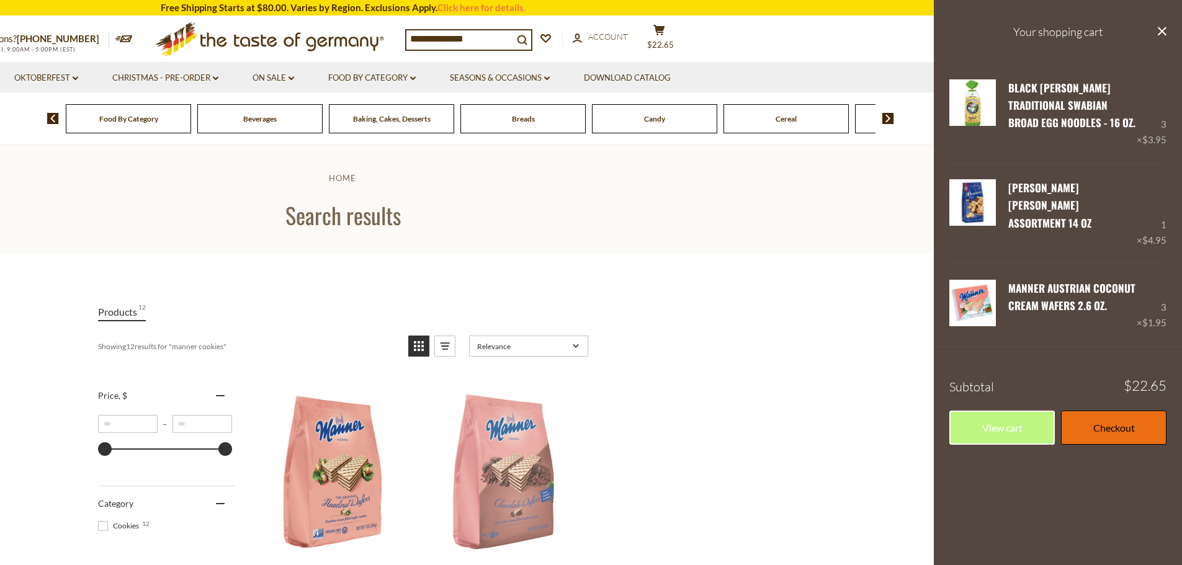
click at [1111, 411] on link "Checkout" at bounding box center [1113, 428] width 105 height 34
